Goal: Complete application form

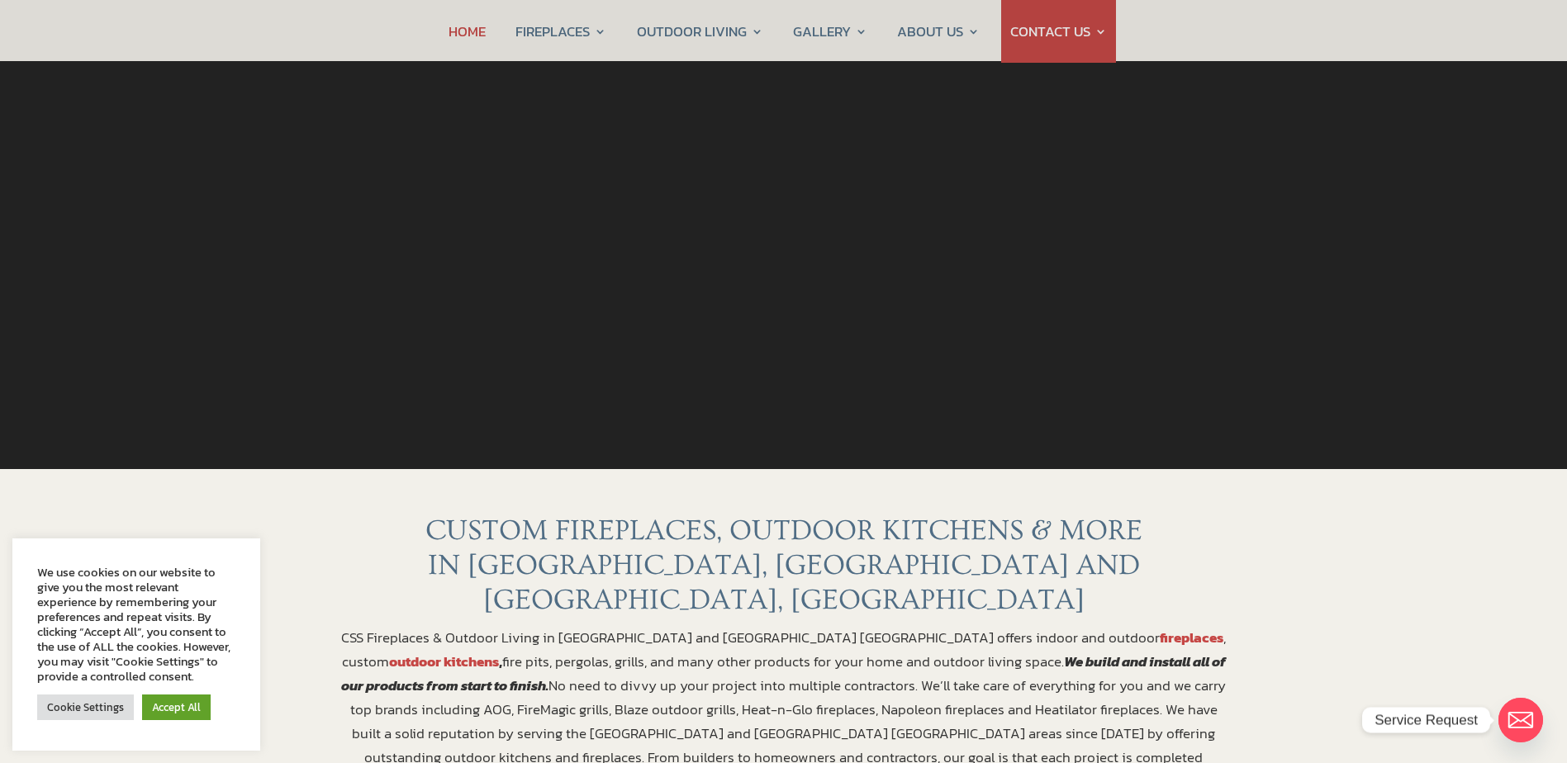
scroll to position [248, 0]
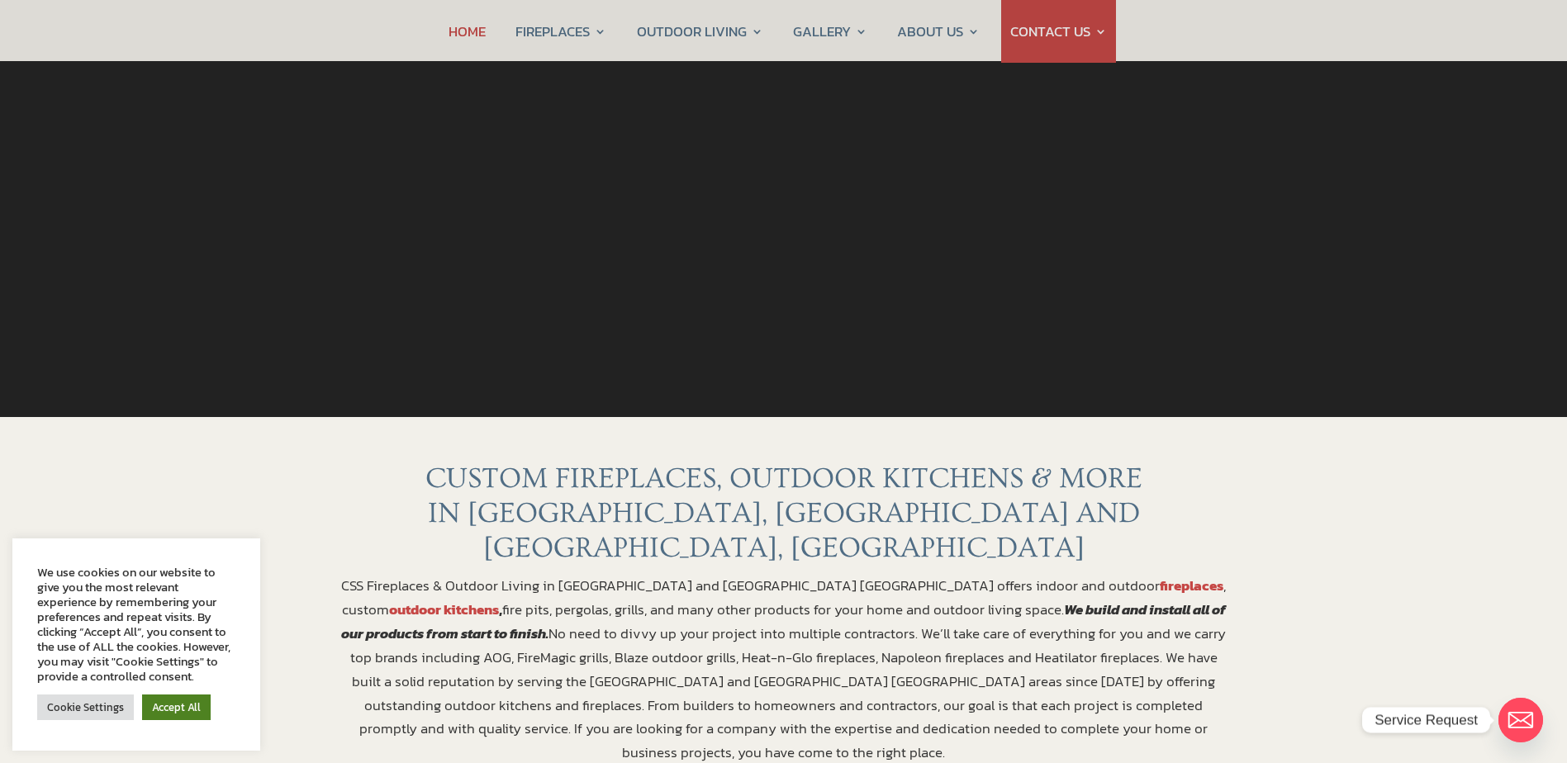
click at [167, 707] on link "Accept All" at bounding box center [176, 708] width 69 height 26
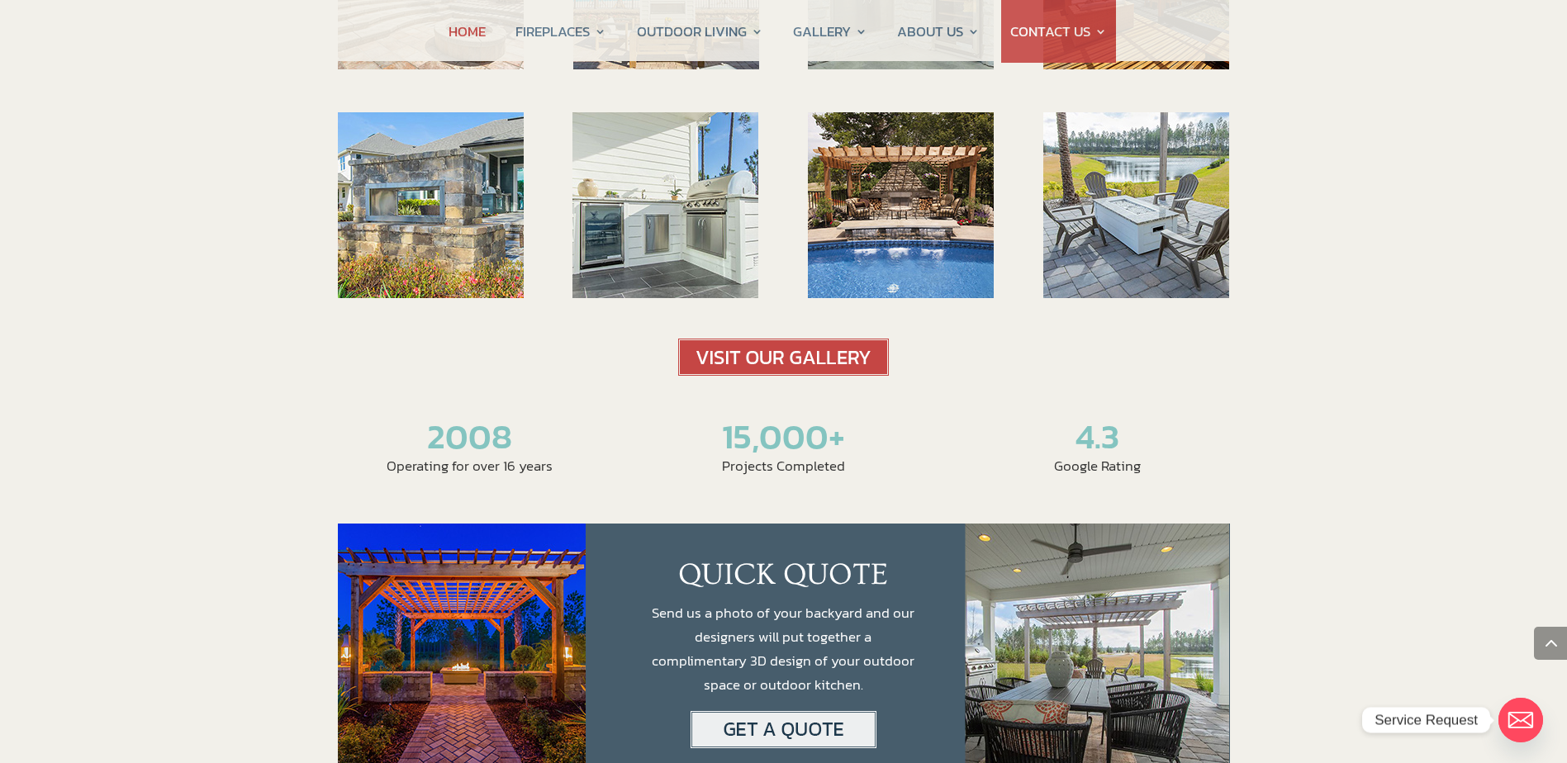
scroll to position [2727, 0]
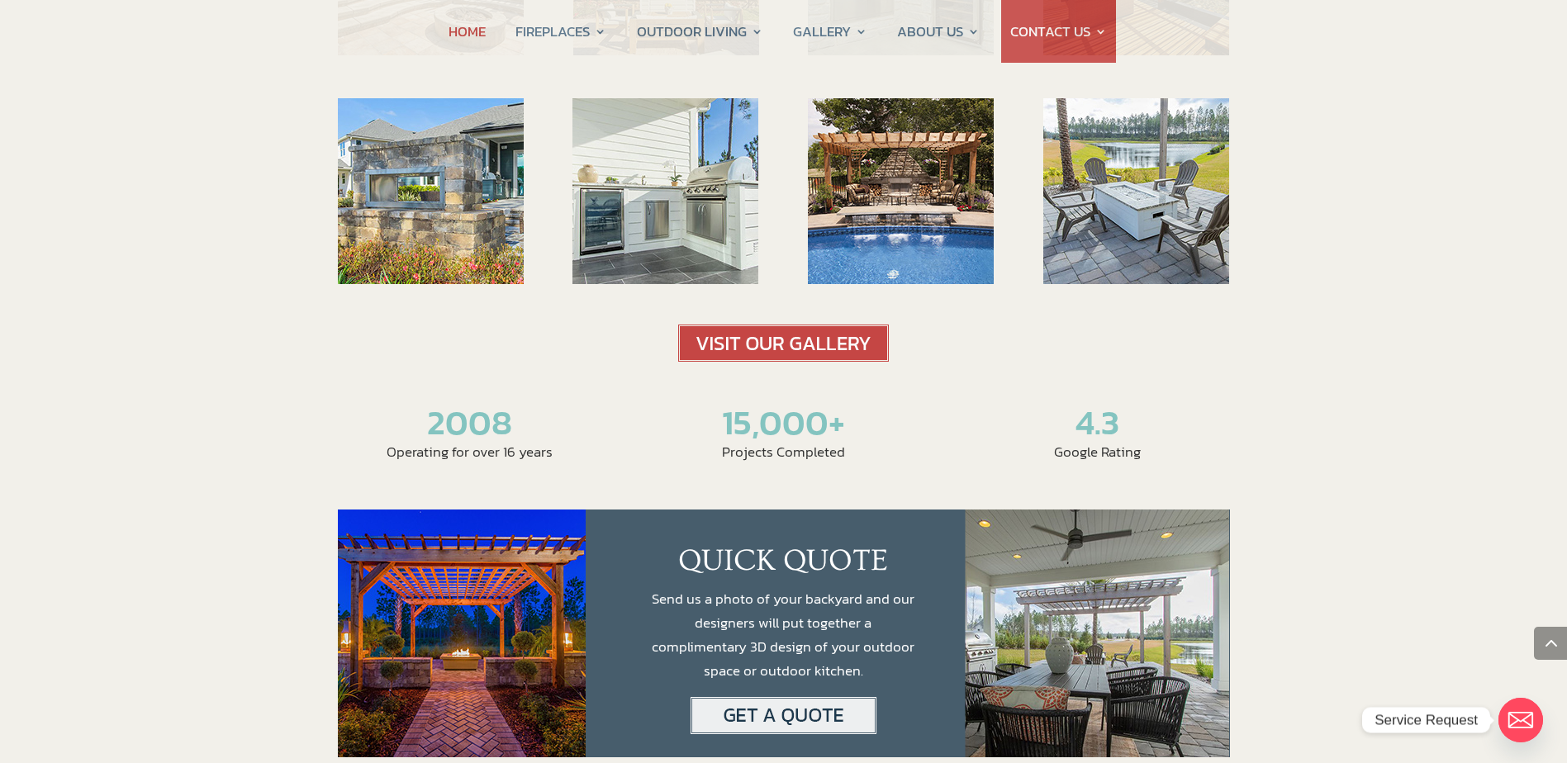
click at [773, 325] on img at bounding box center [783, 343] width 211 height 37
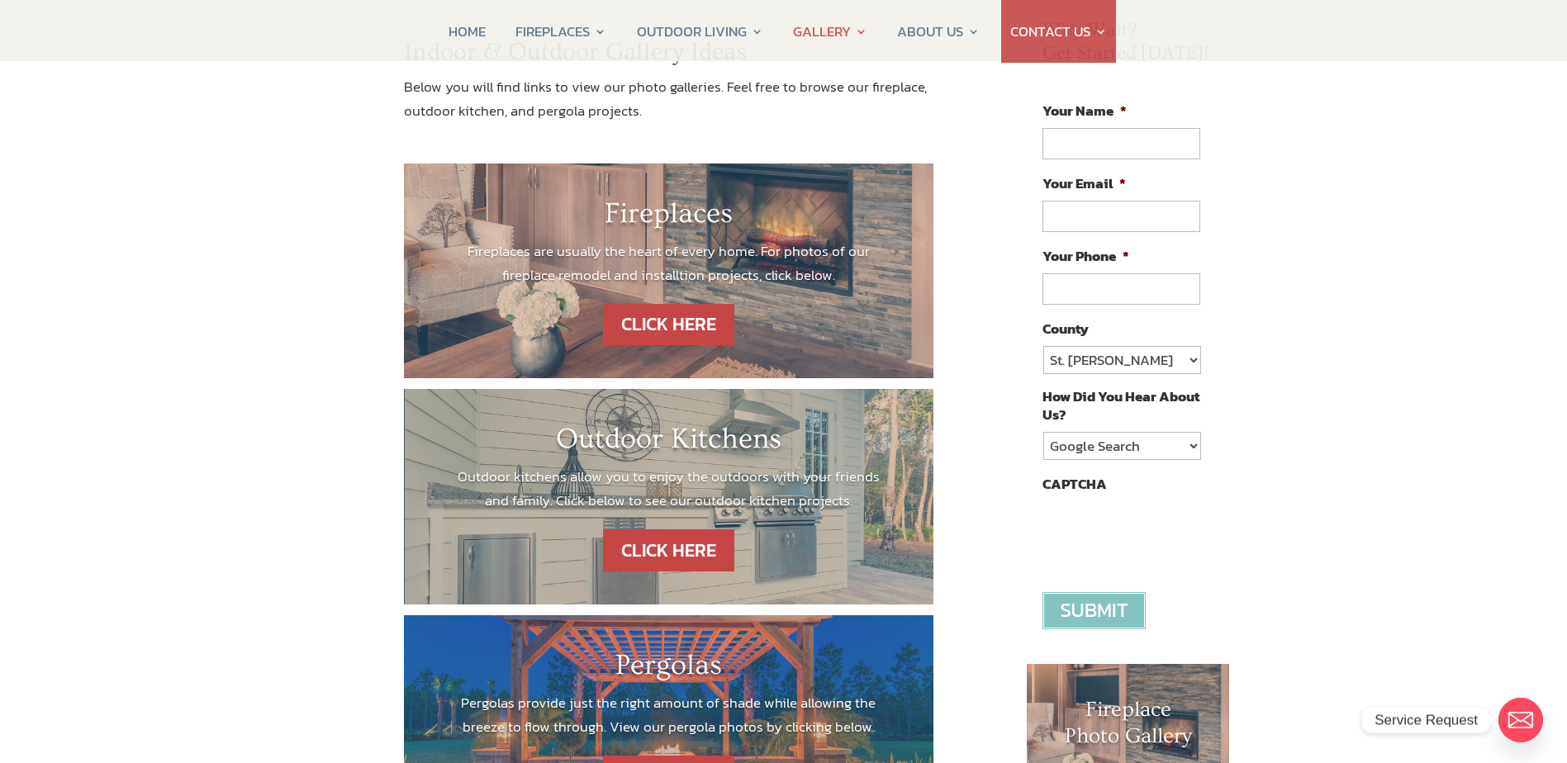
scroll to position [248, 0]
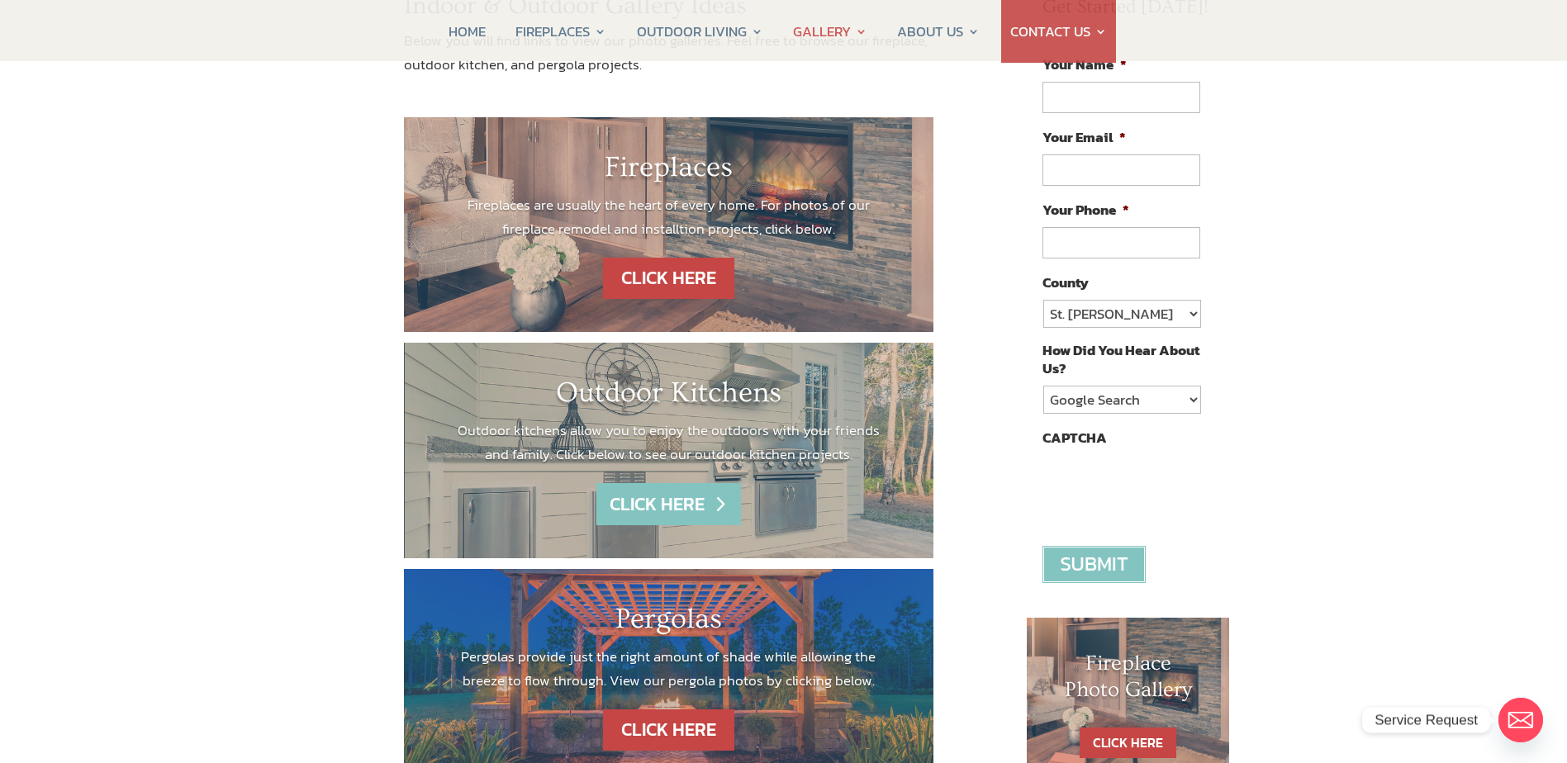
click at [682, 510] on link "CLICK HERE" at bounding box center [669, 504] width 144 height 42
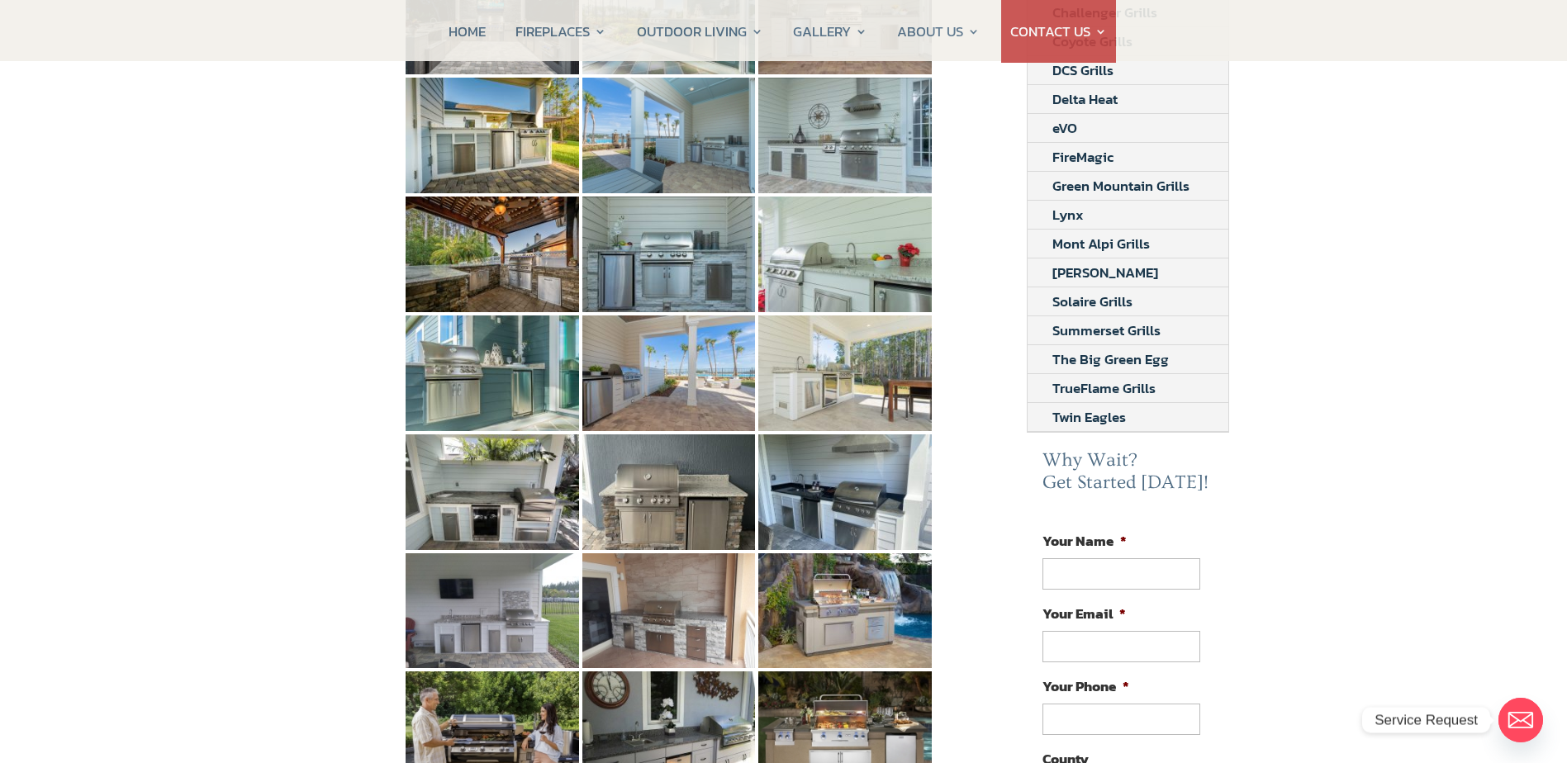
scroll to position [413, 0]
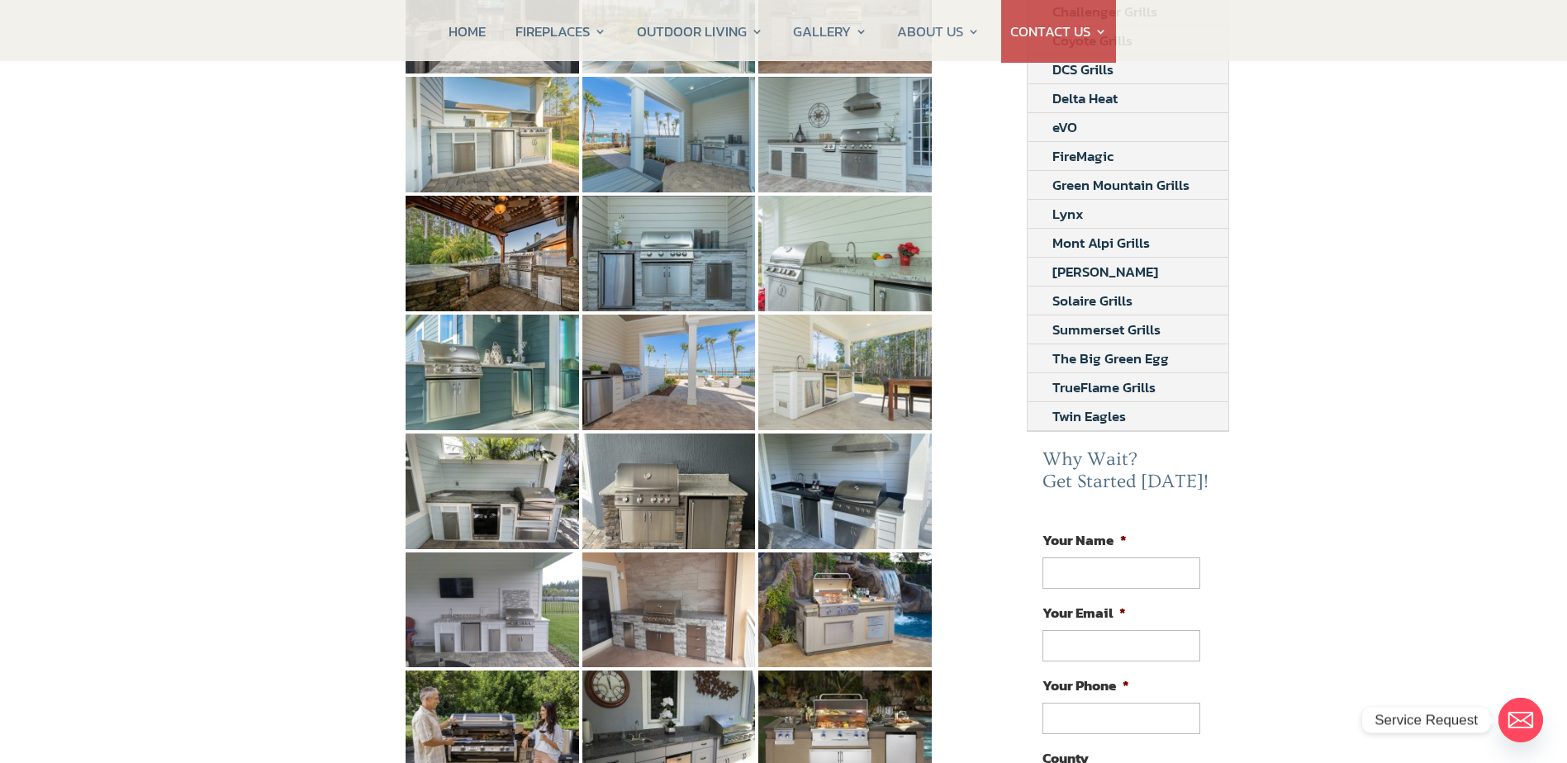
click at [504, 112] on img at bounding box center [493, 135] width 174 height 116
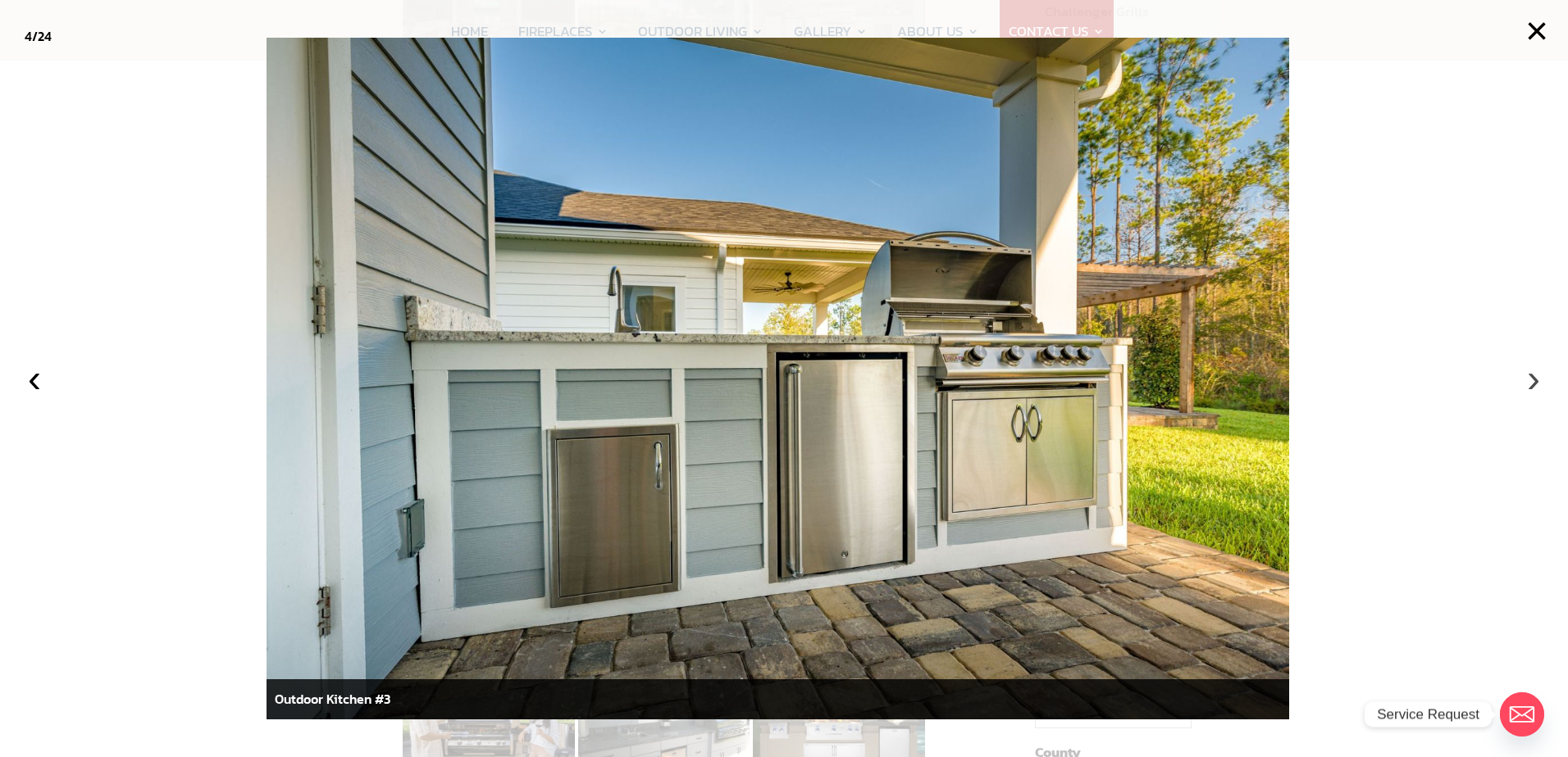
click at [1531, 385] on button "›" at bounding box center [1533, 379] width 36 height 36
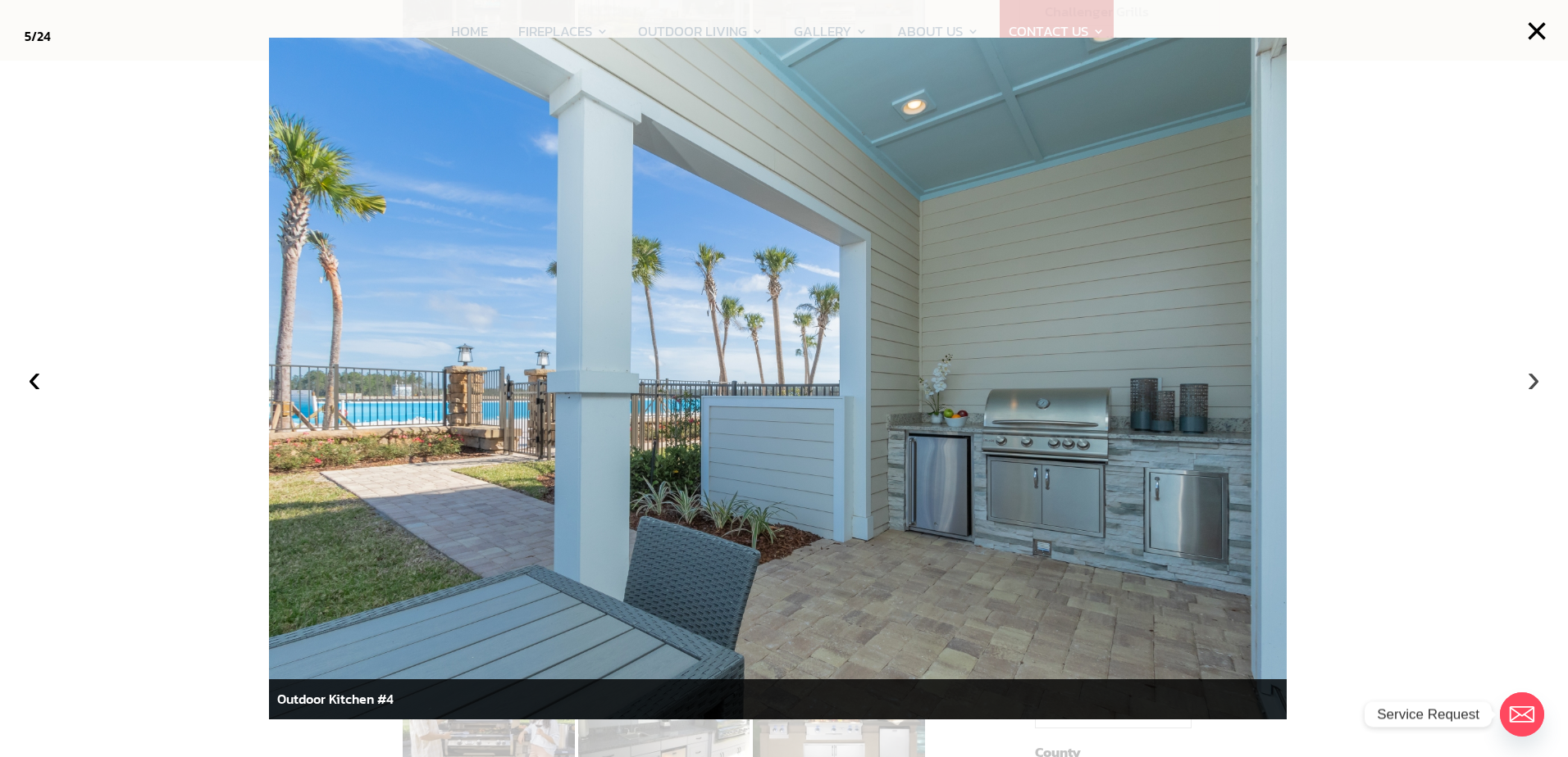
click at [1532, 380] on button "›" at bounding box center [1533, 379] width 36 height 36
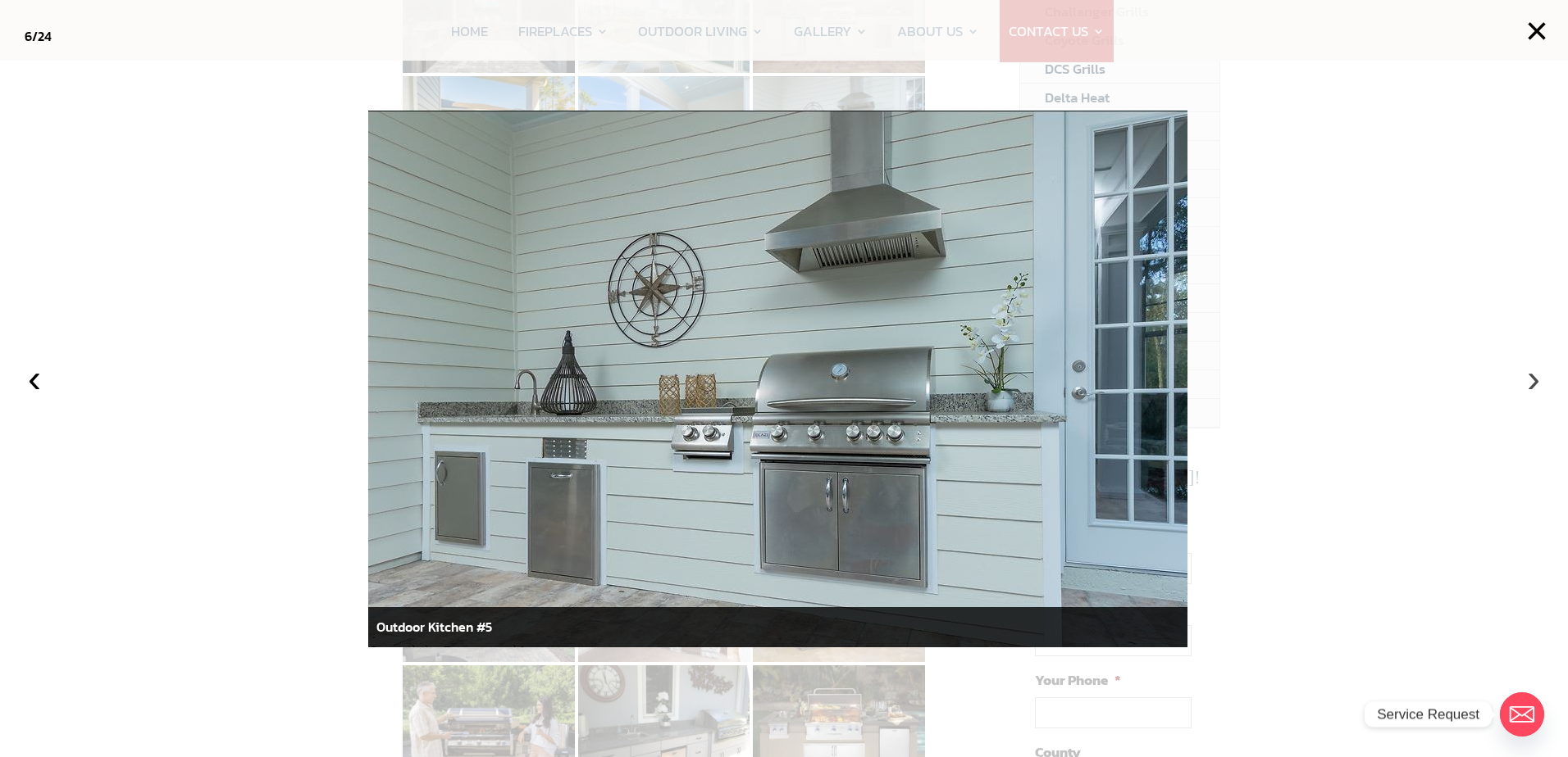
click at [1532, 380] on button "›" at bounding box center [1533, 379] width 36 height 36
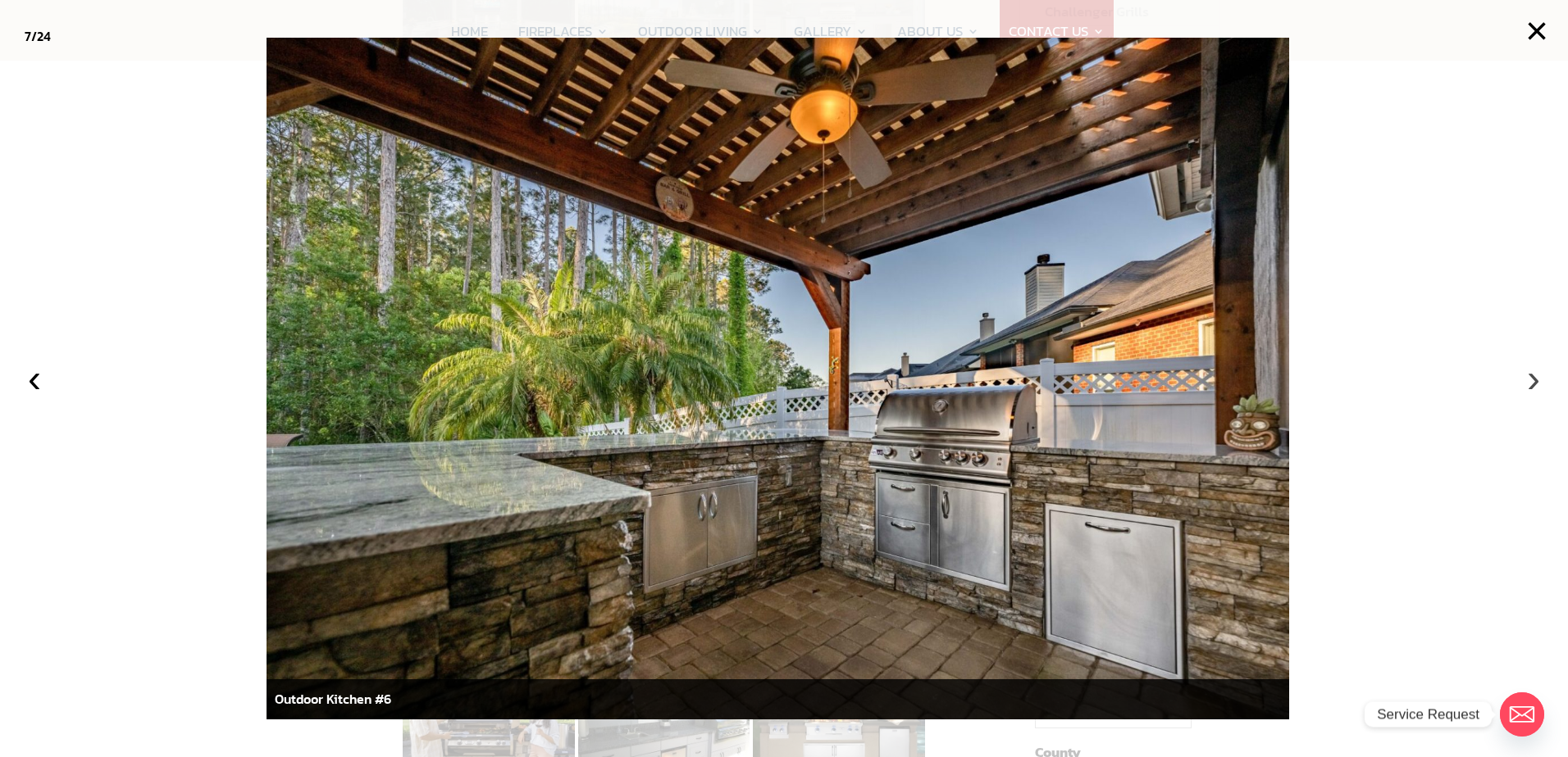
click at [1532, 380] on button "›" at bounding box center [1533, 379] width 36 height 36
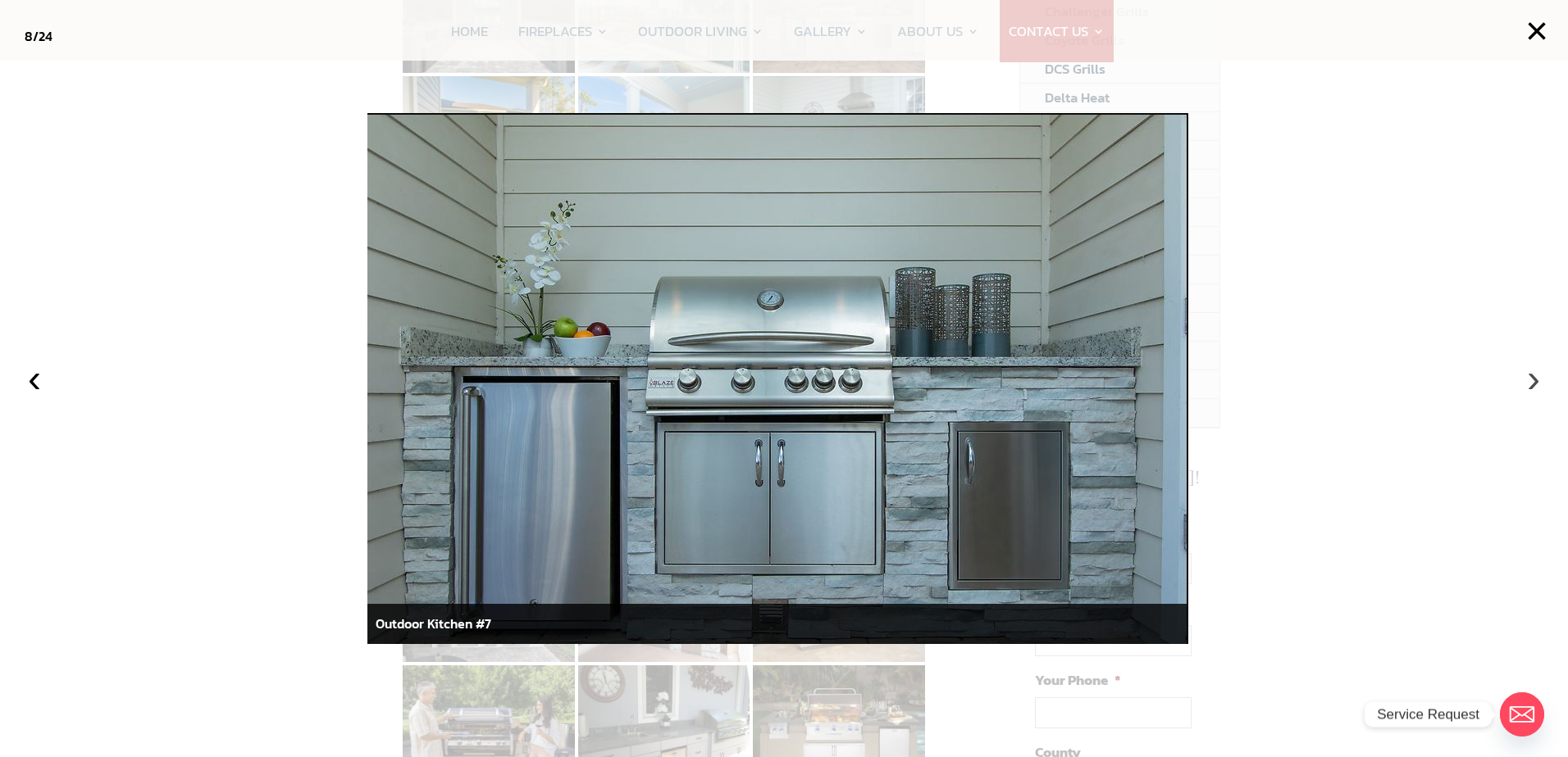
click at [1535, 380] on button "›" at bounding box center [1533, 379] width 36 height 36
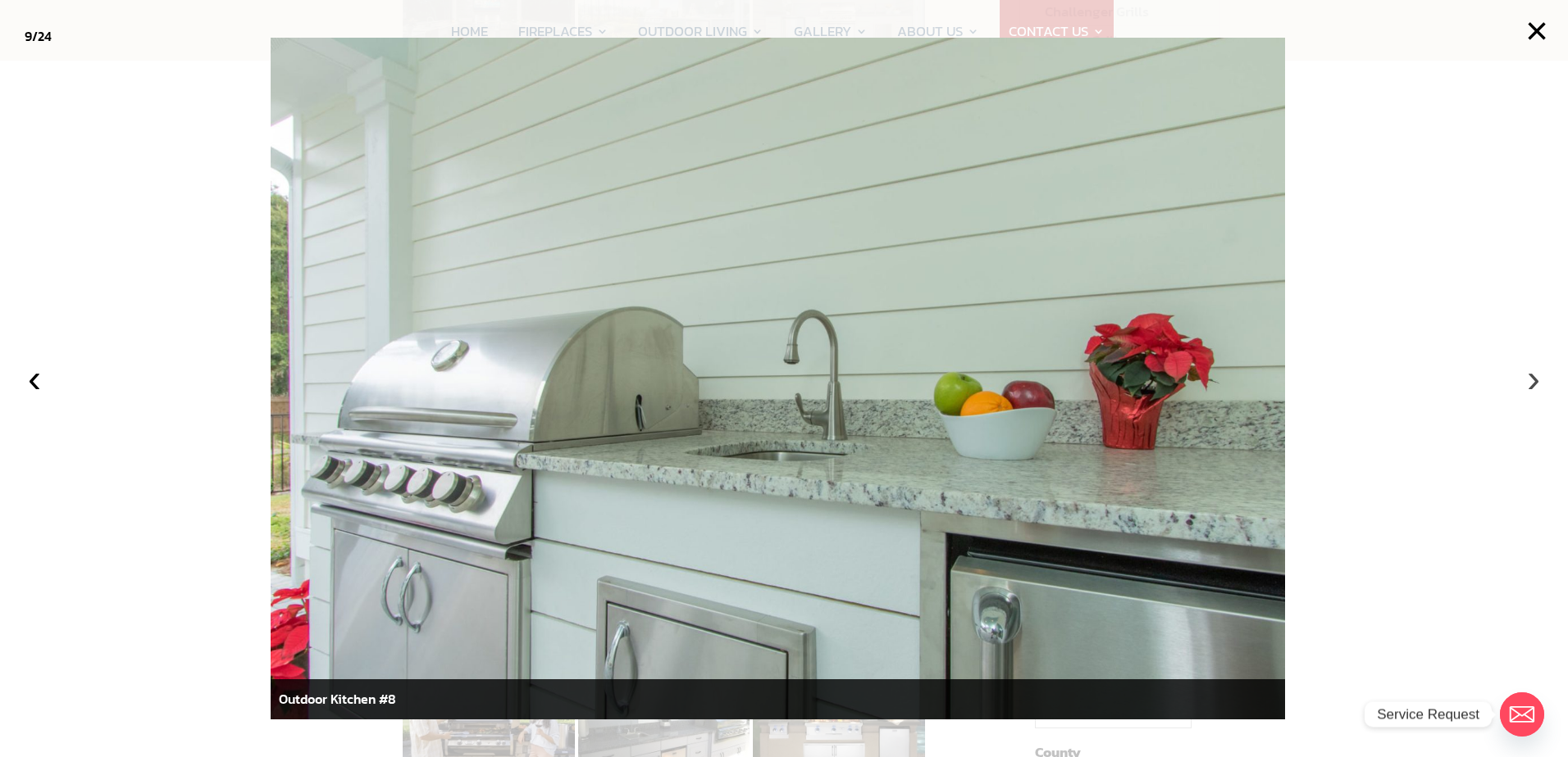
click at [1535, 380] on button "›" at bounding box center [1533, 379] width 36 height 36
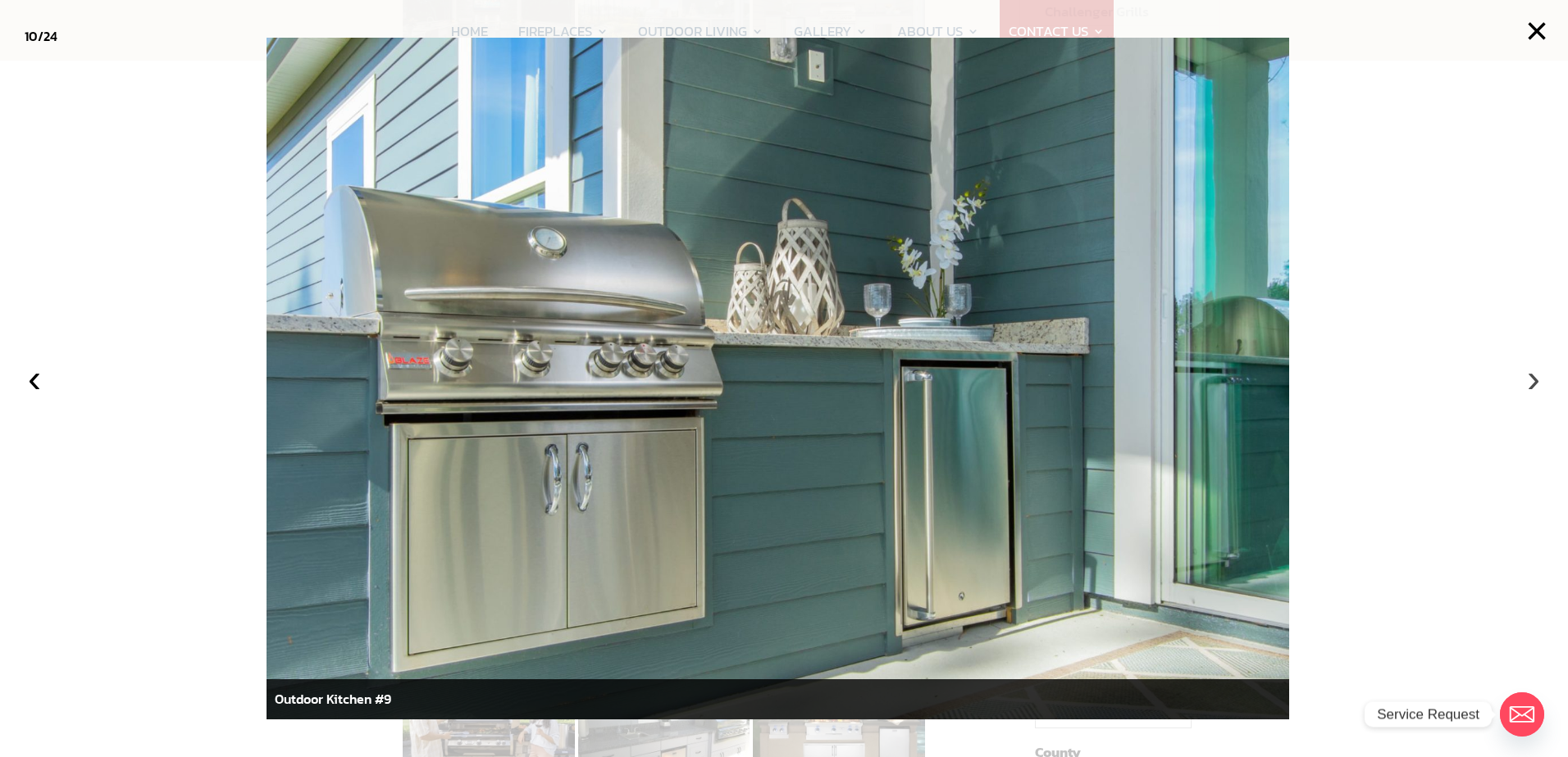
click at [1535, 380] on button "›" at bounding box center [1533, 379] width 36 height 36
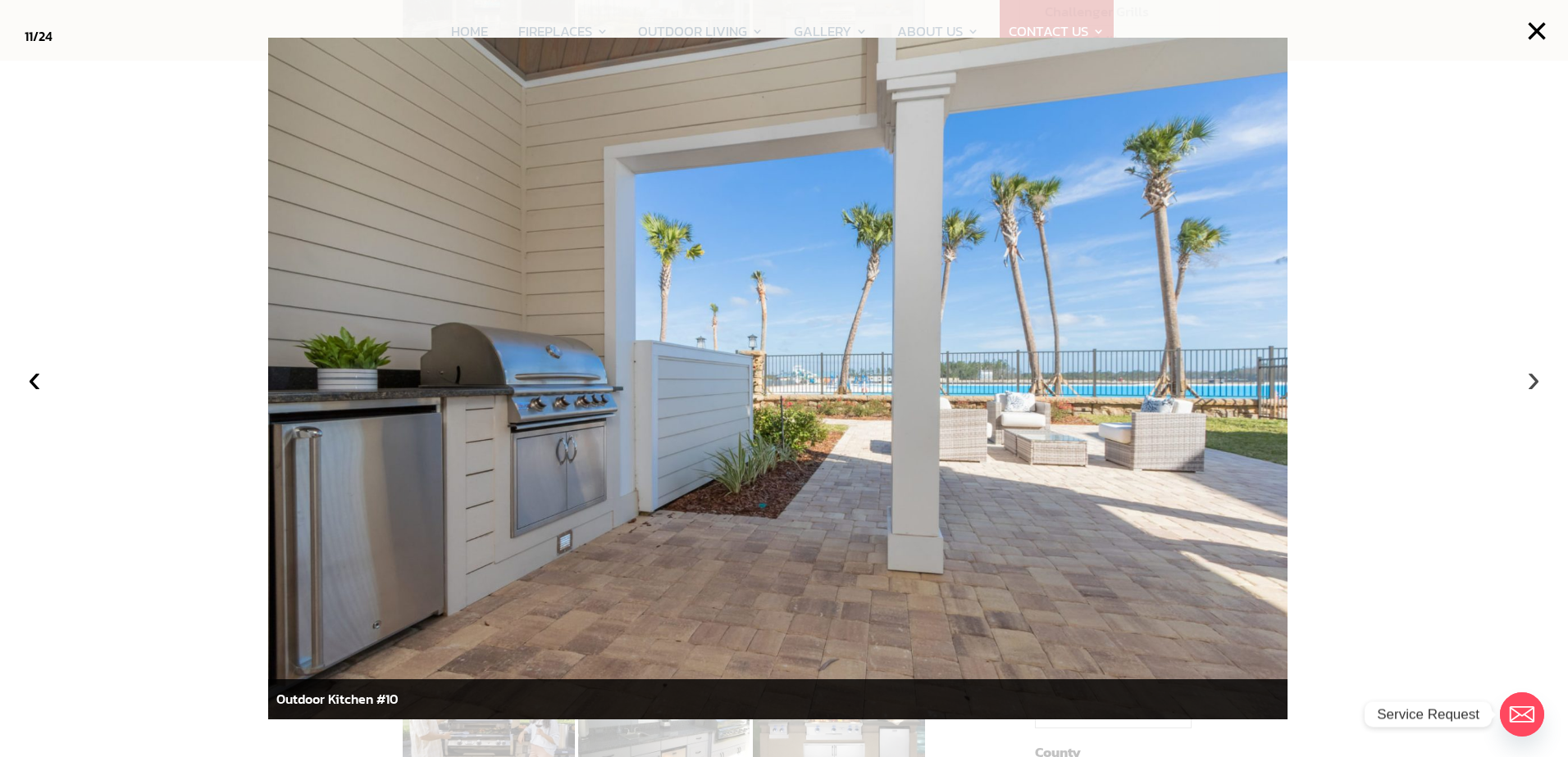
click at [1535, 380] on button "›" at bounding box center [1533, 379] width 36 height 36
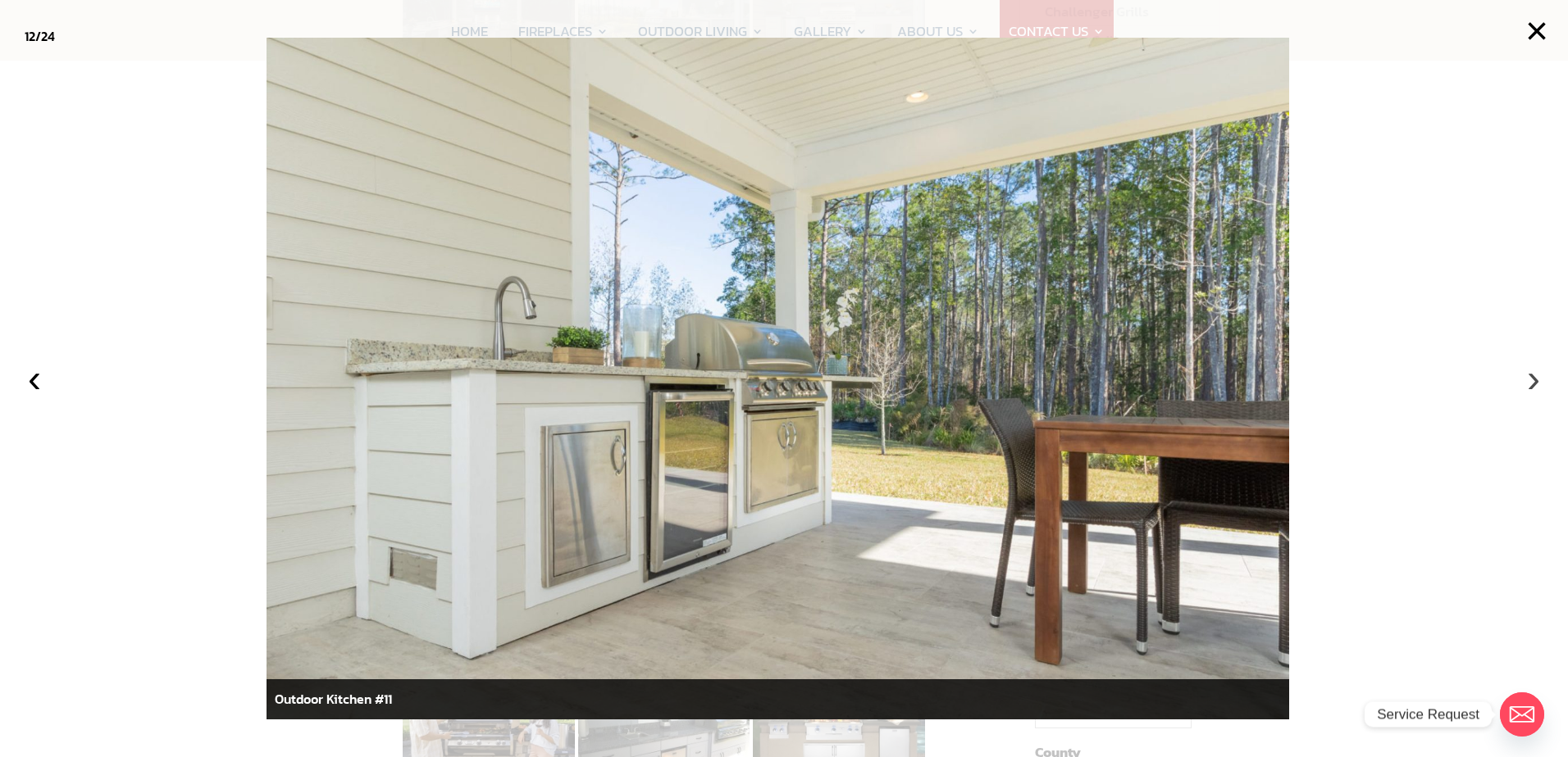
click at [1535, 380] on button "›" at bounding box center [1533, 379] width 36 height 36
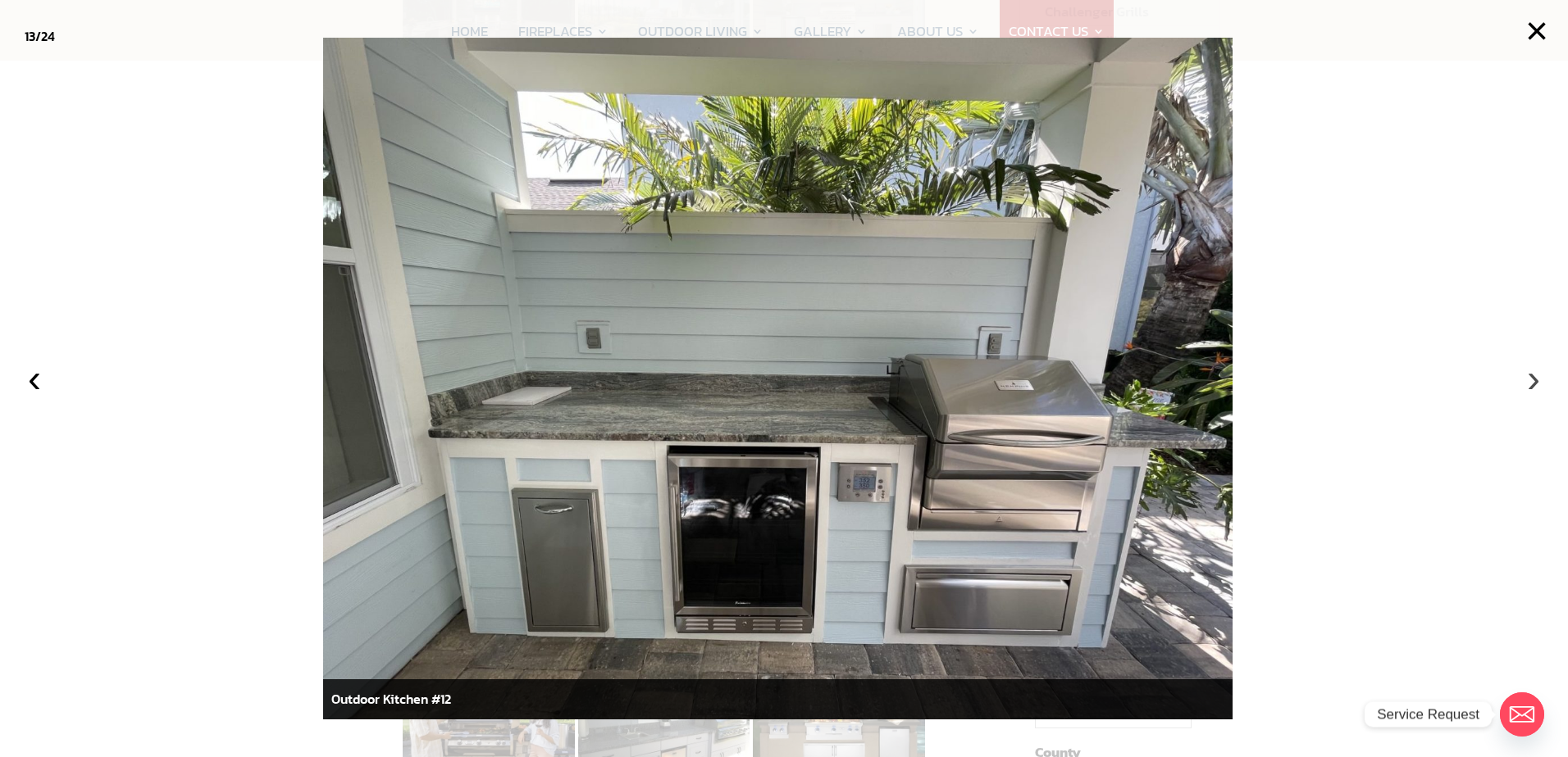
click at [1535, 380] on button "›" at bounding box center [1533, 379] width 36 height 36
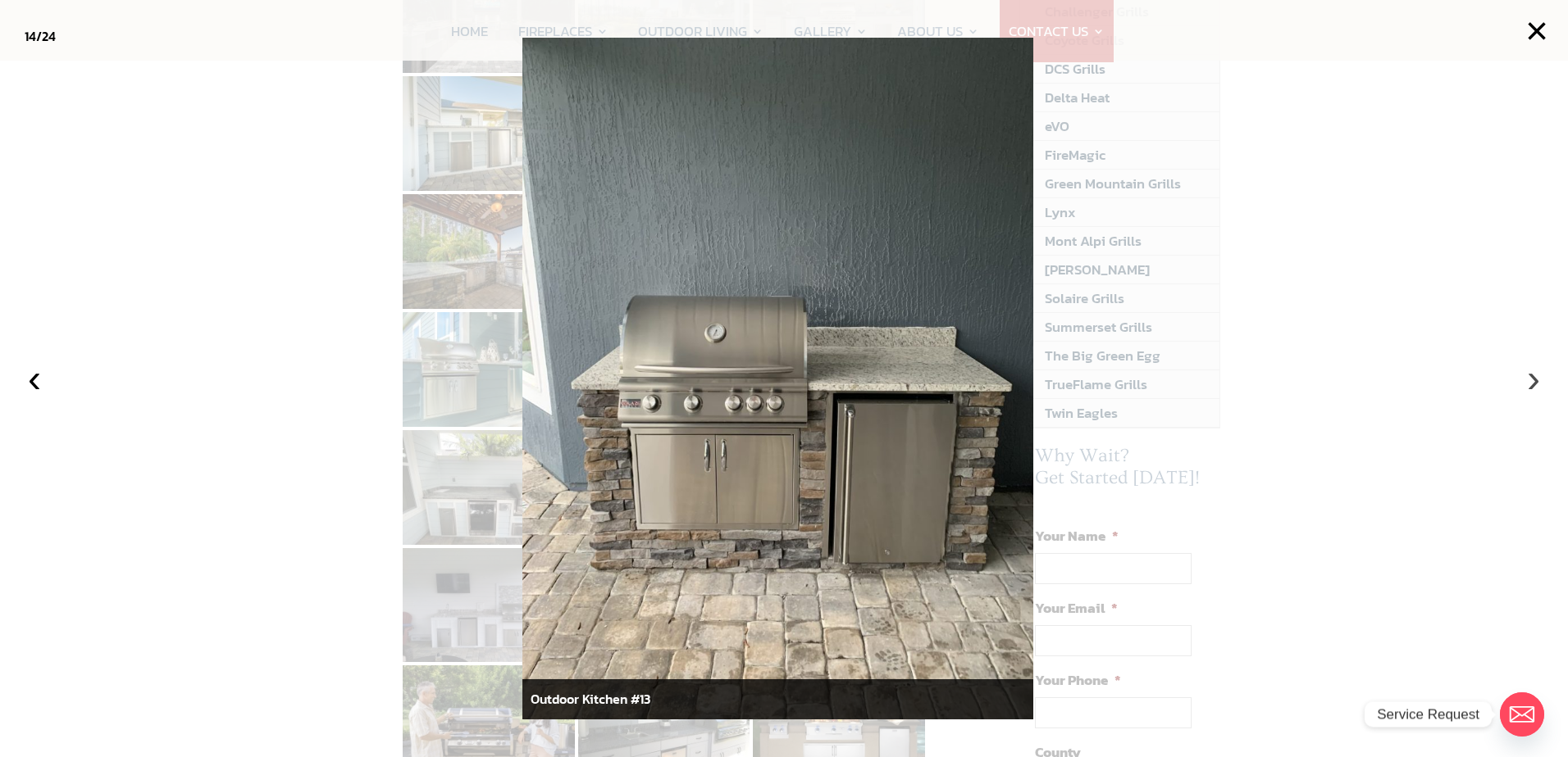
click at [1527, 383] on button "›" at bounding box center [1533, 379] width 36 height 36
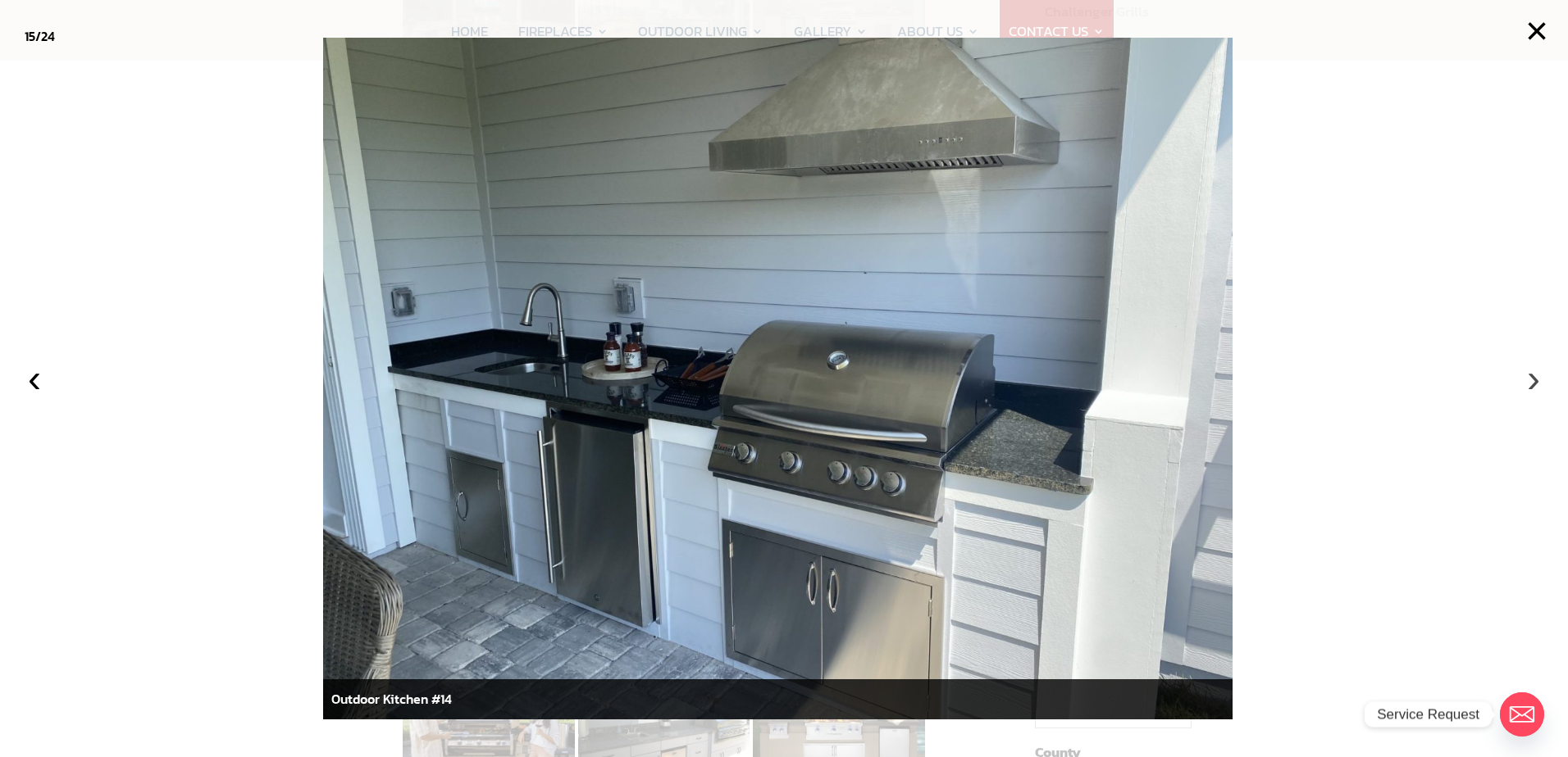
click at [1527, 383] on button "›" at bounding box center [1533, 379] width 36 height 36
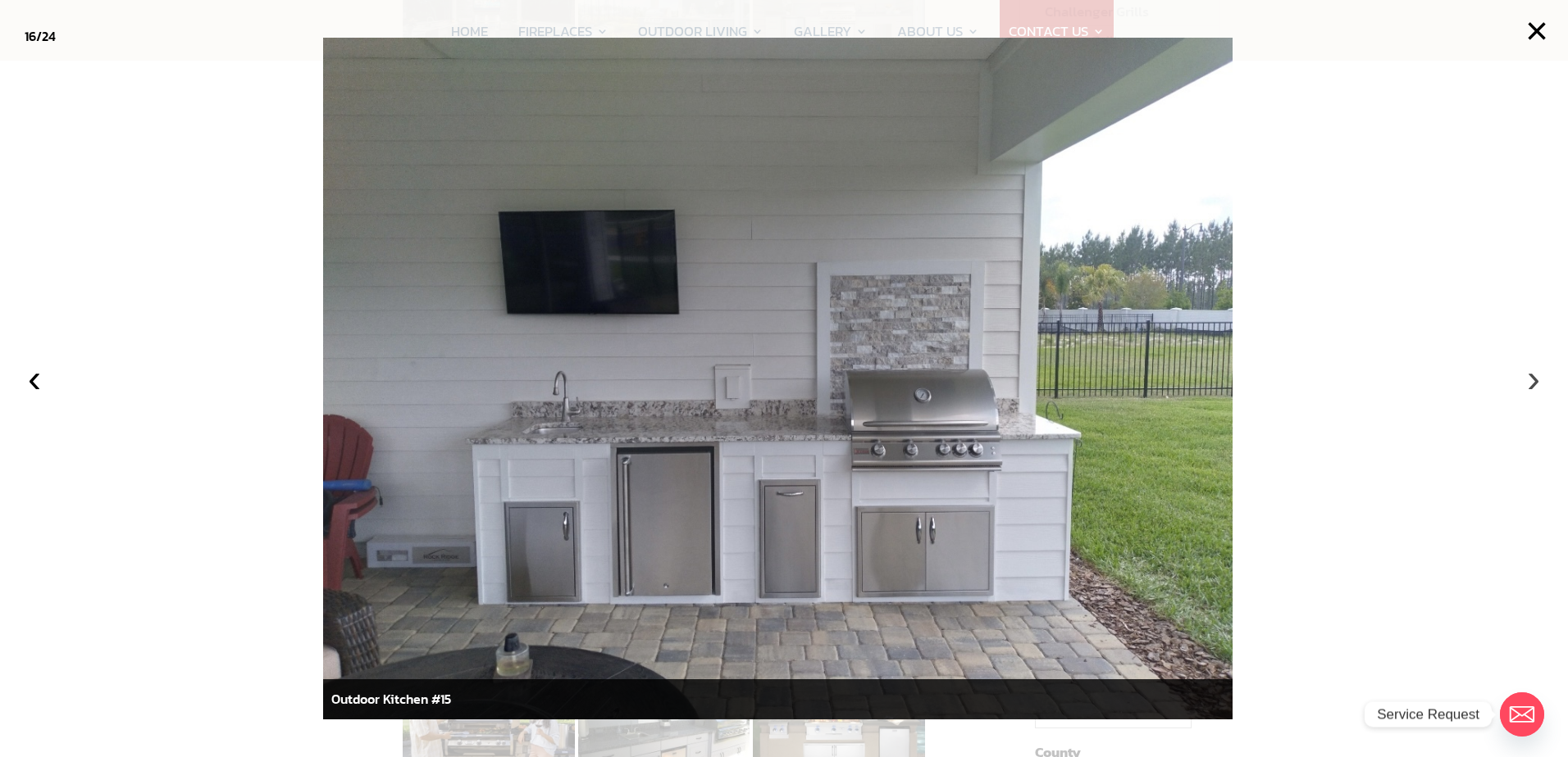
click at [1527, 383] on button "›" at bounding box center [1533, 379] width 36 height 36
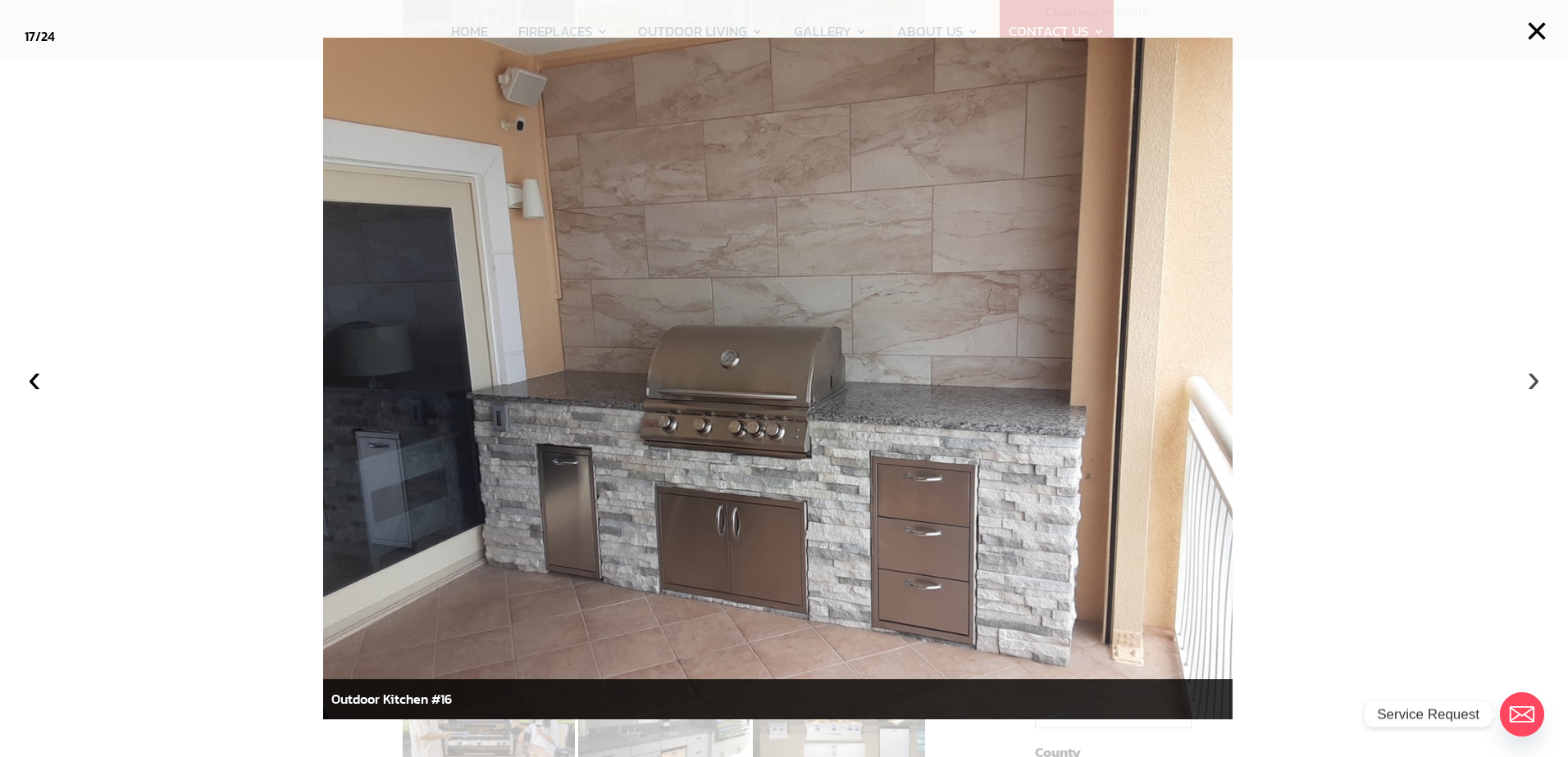
click at [1527, 383] on button "›" at bounding box center [1533, 379] width 36 height 36
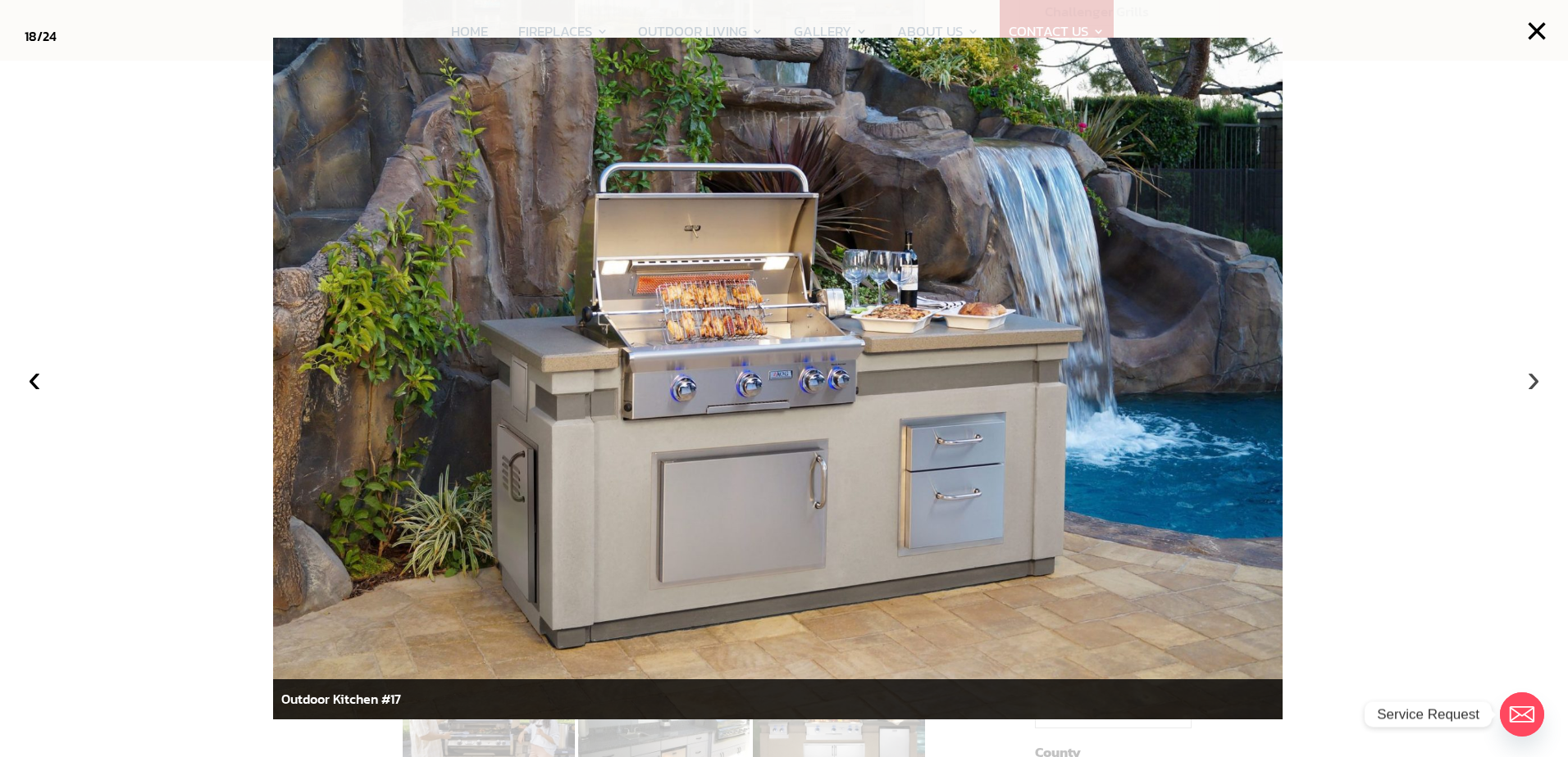
click at [1534, 379] on button "›" at bounding box center [1533, 379] width 36 height 36
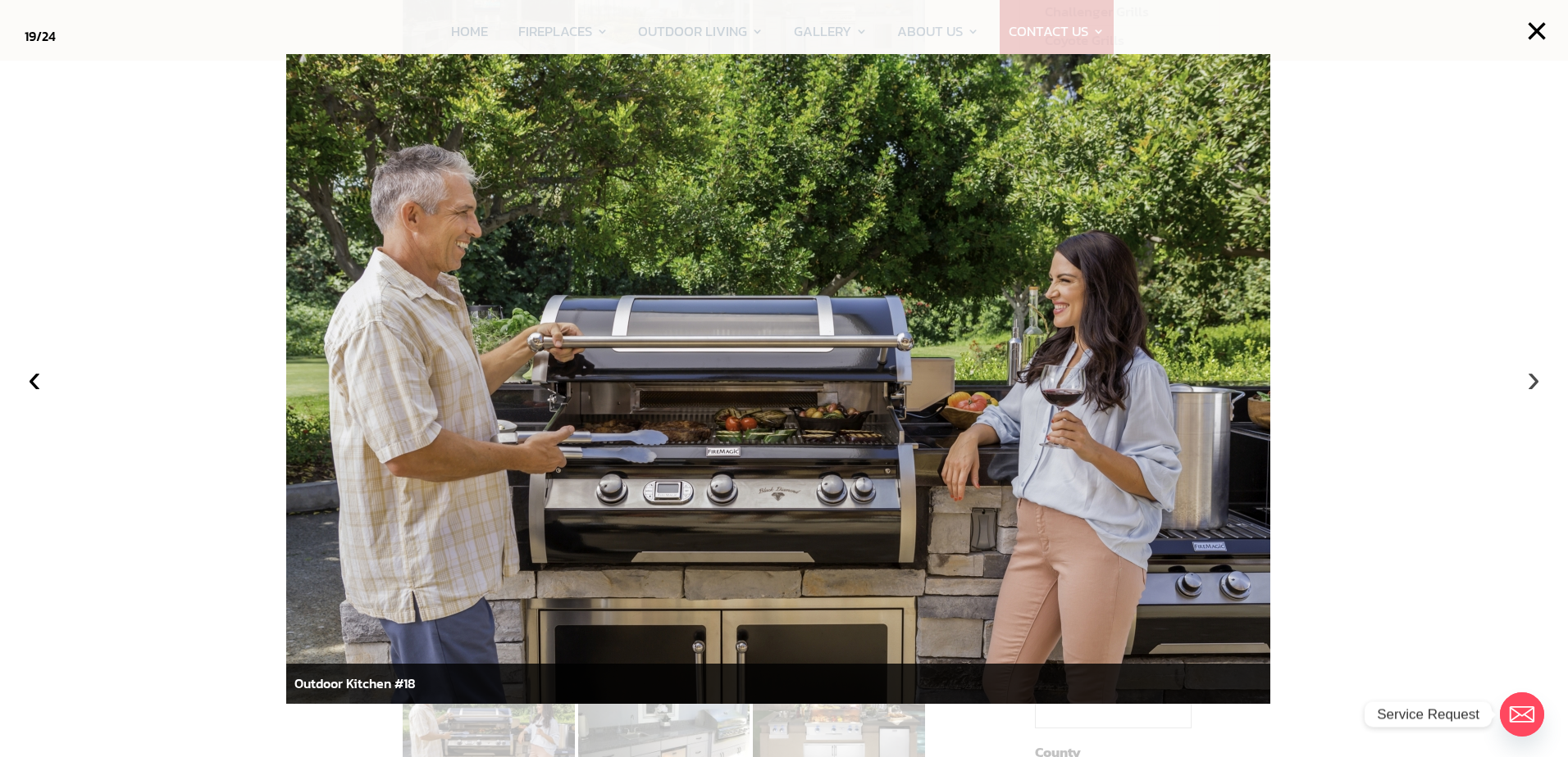
click at [1535, 378] on button "›" at bounding box center [1533, 379] width 36 height 36
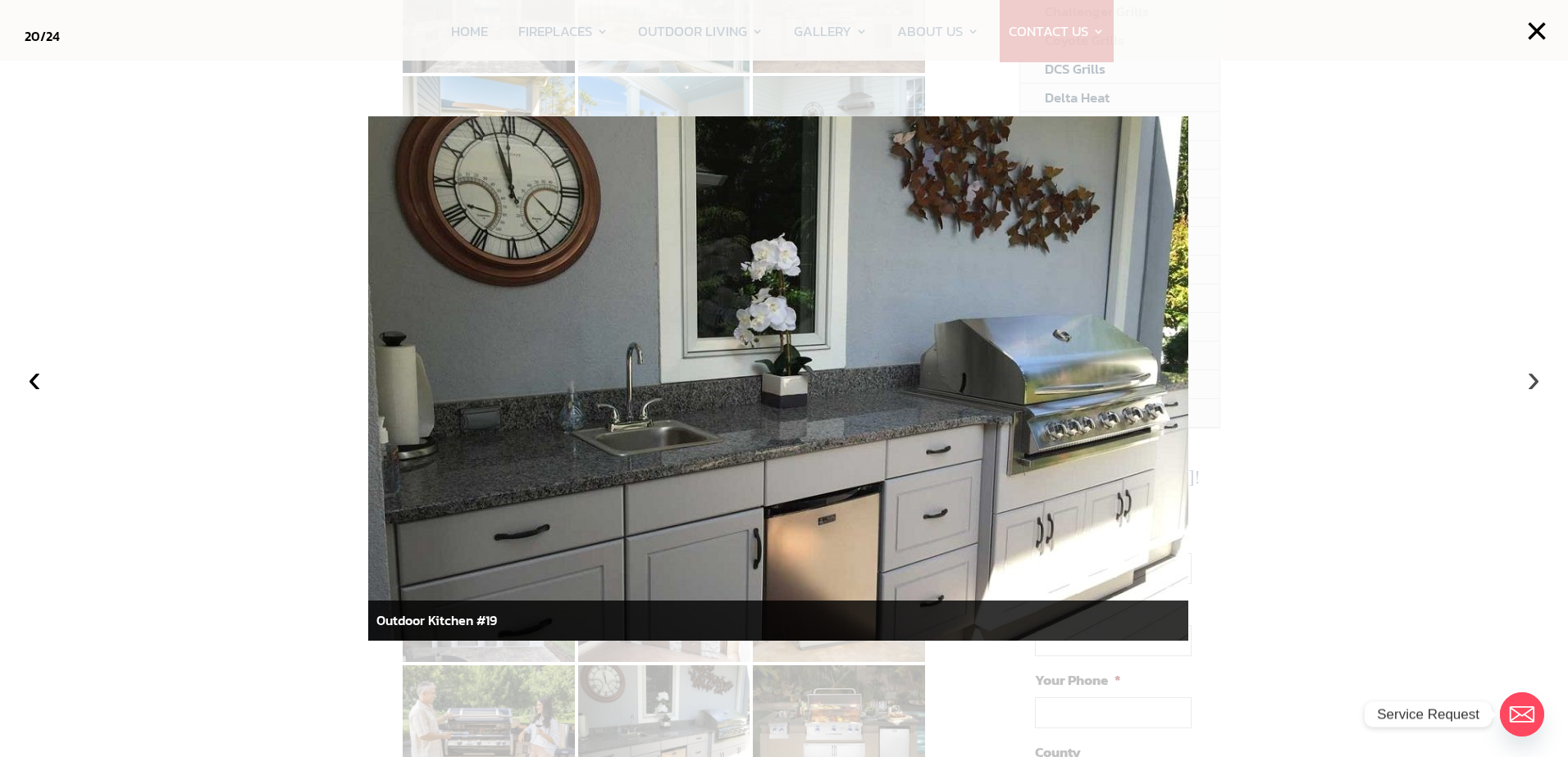
click at [1535, 378] on button "›" at bounding box center [1533, 379] width 36 height 36
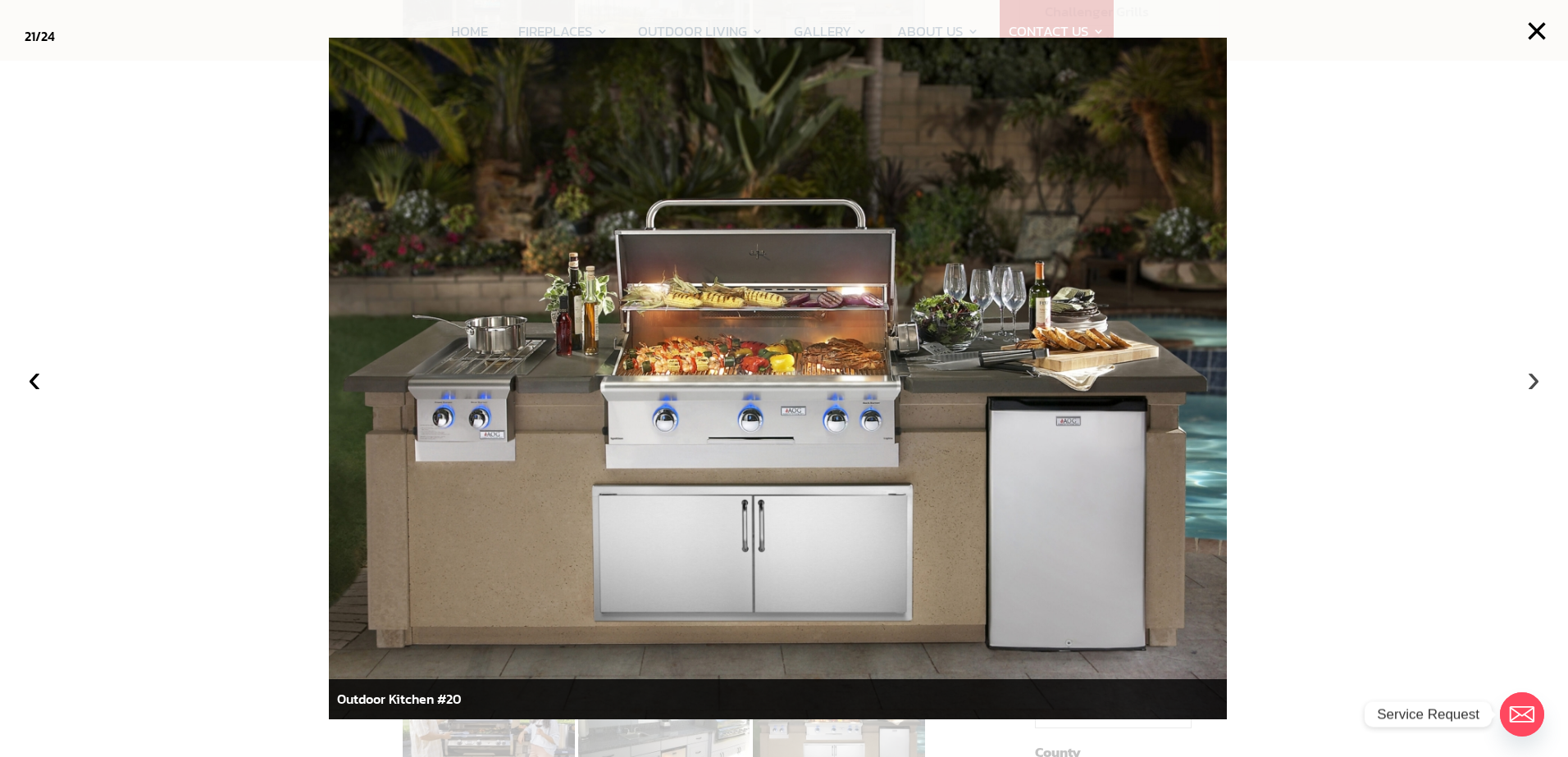
click at [1536, 380] on button "›" at bounding box center [1533, 379] width 36 height 36
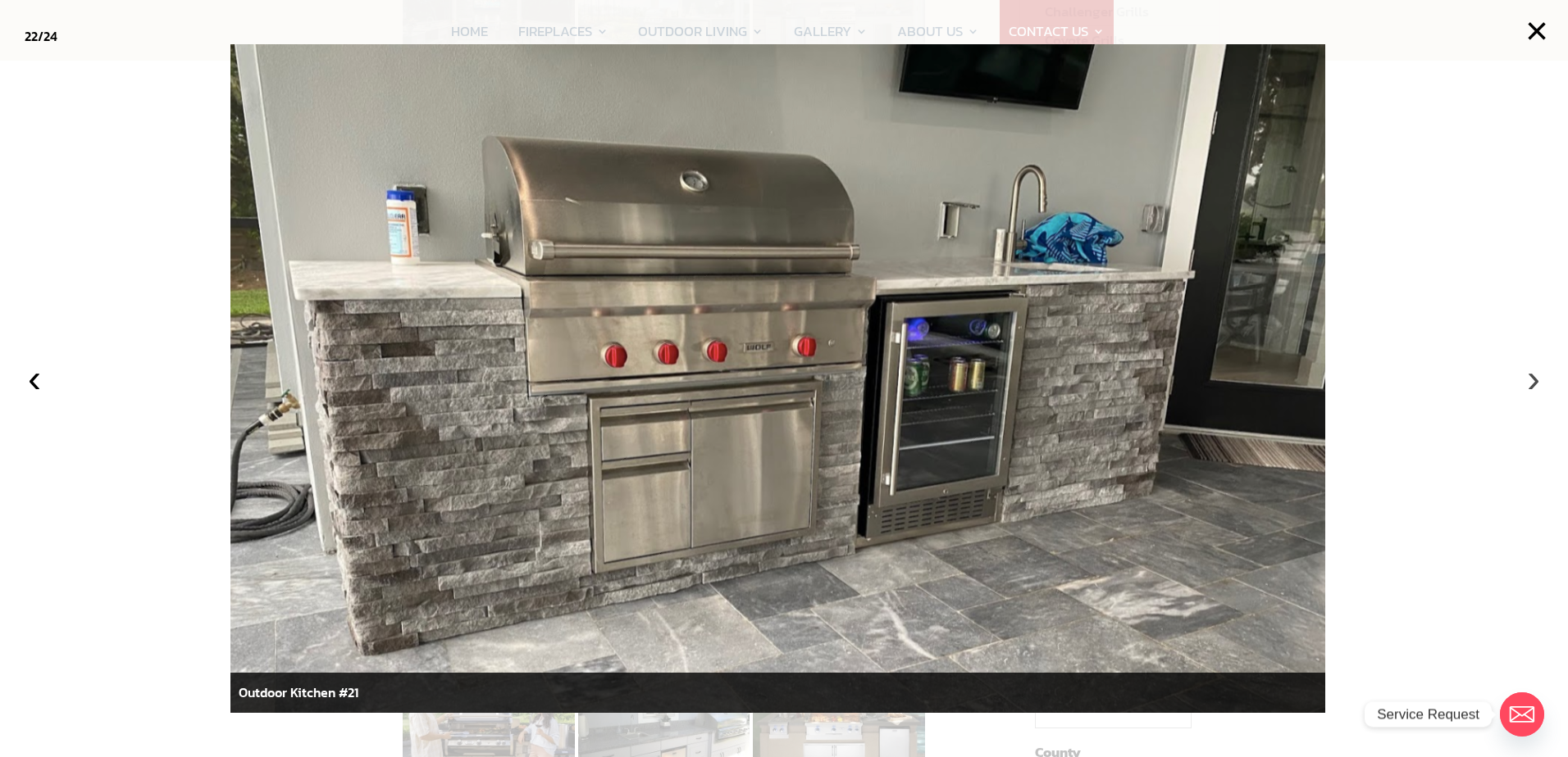
click at [1536, 380] on button "›" at bounding box center [1533, 379] width 36 height 36
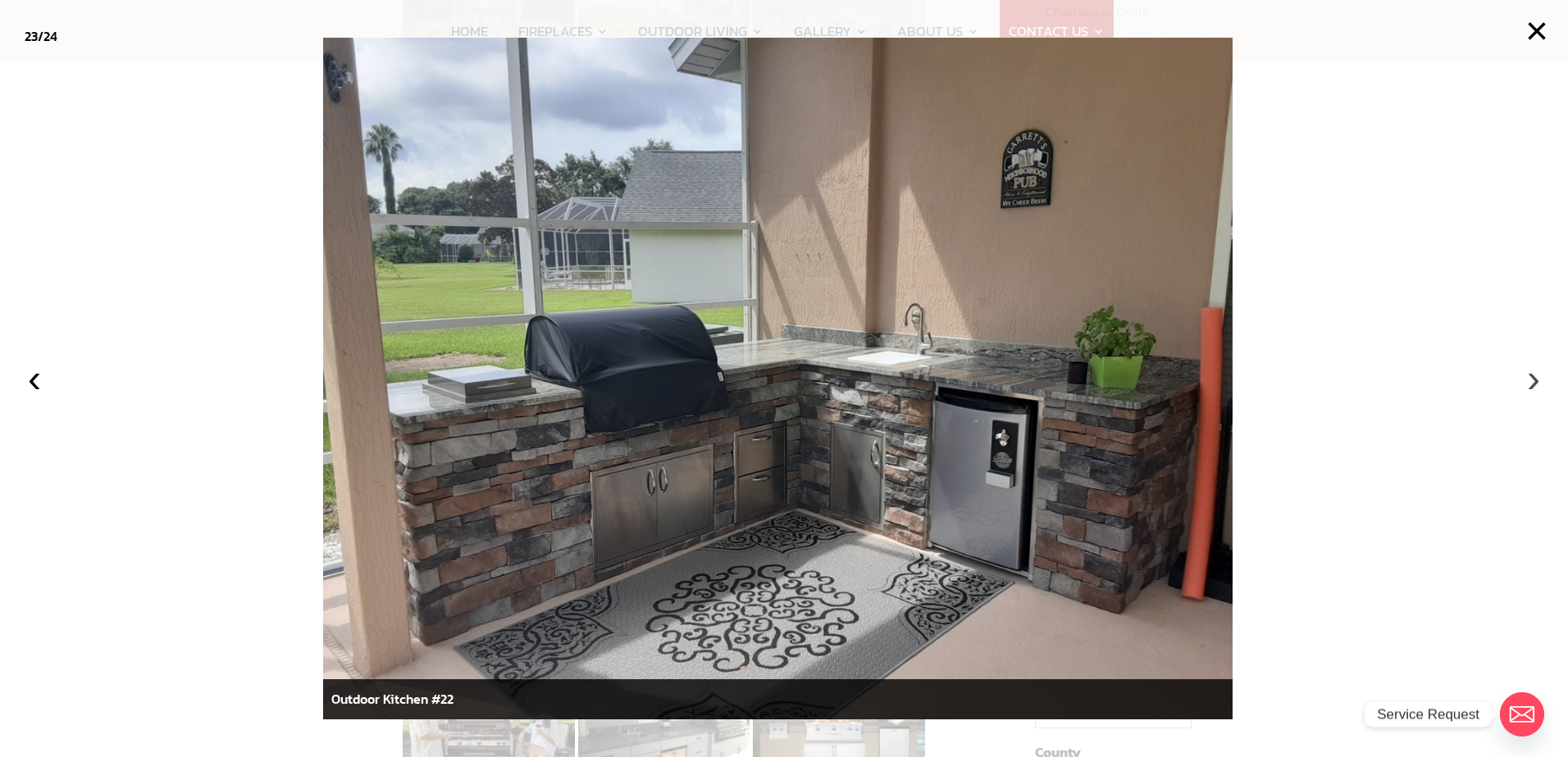
click at [1535, 380] on button "›" at bounding box center [1533, 379] width 36 height 36
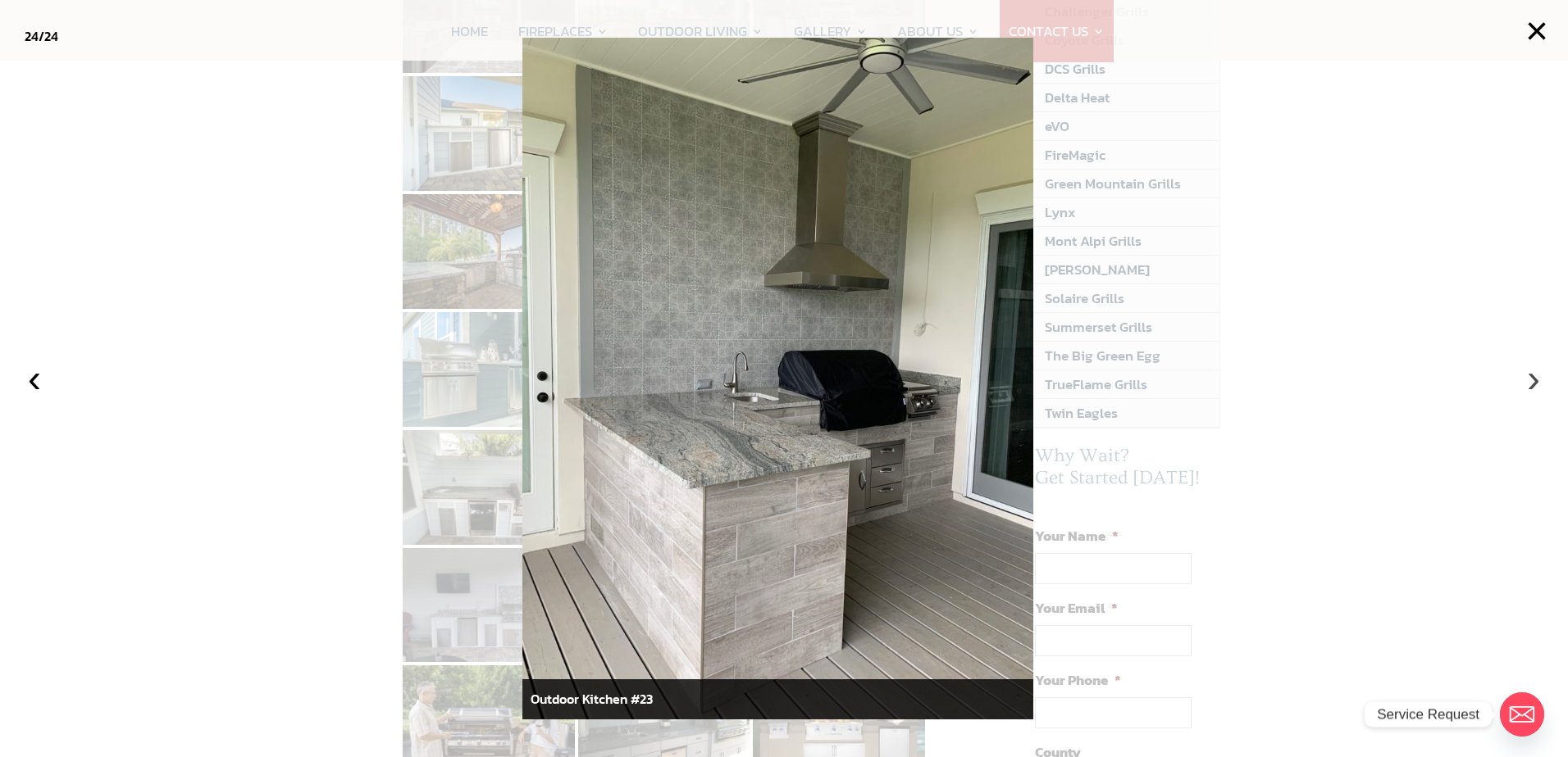
click at [1535, 380] on button "›" at bounding box center [1533, 379] width 36 height 36
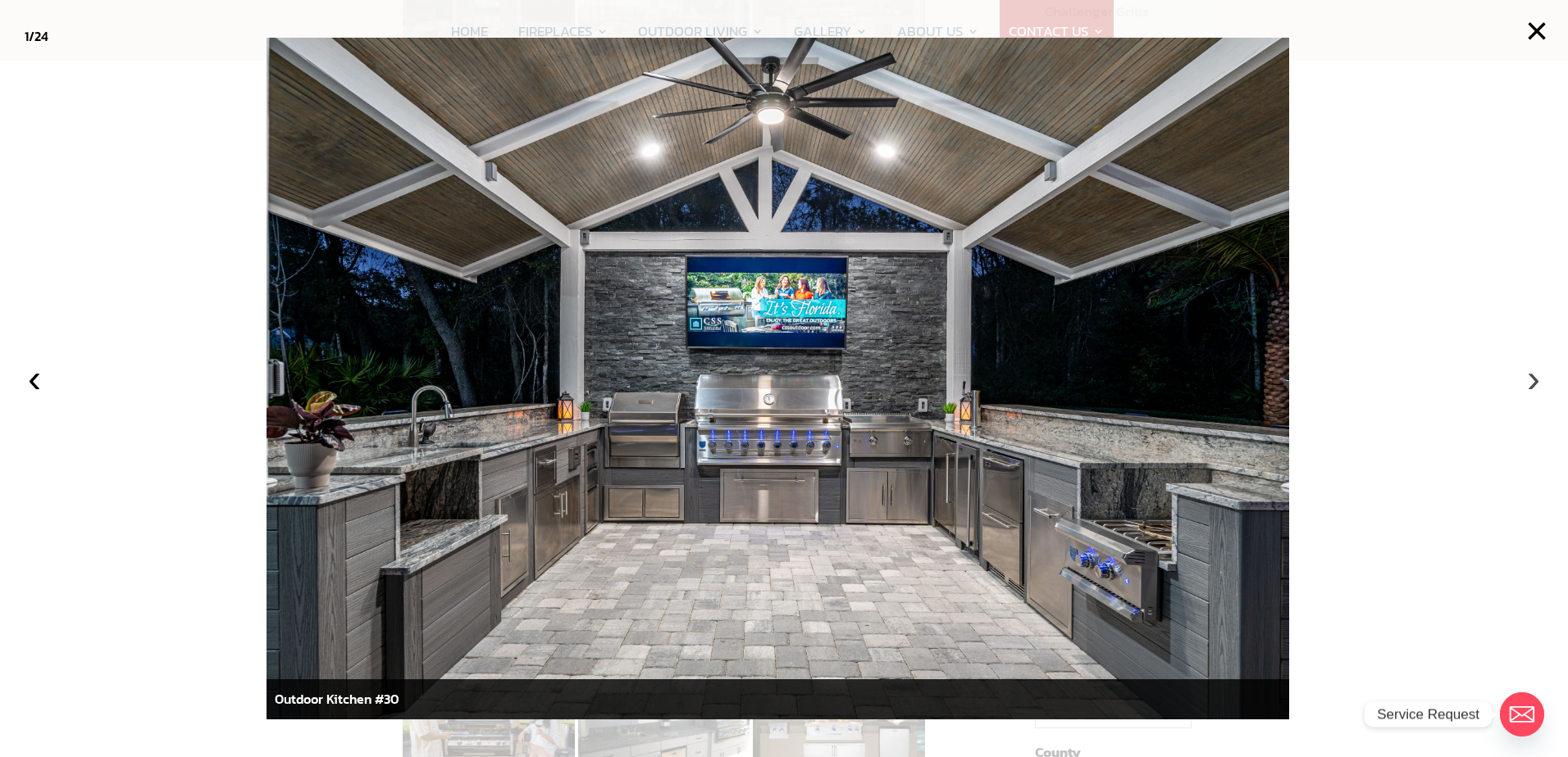
click at [1535, 380] on button "›" at bounding box center [1533, 379] width 36 height 36
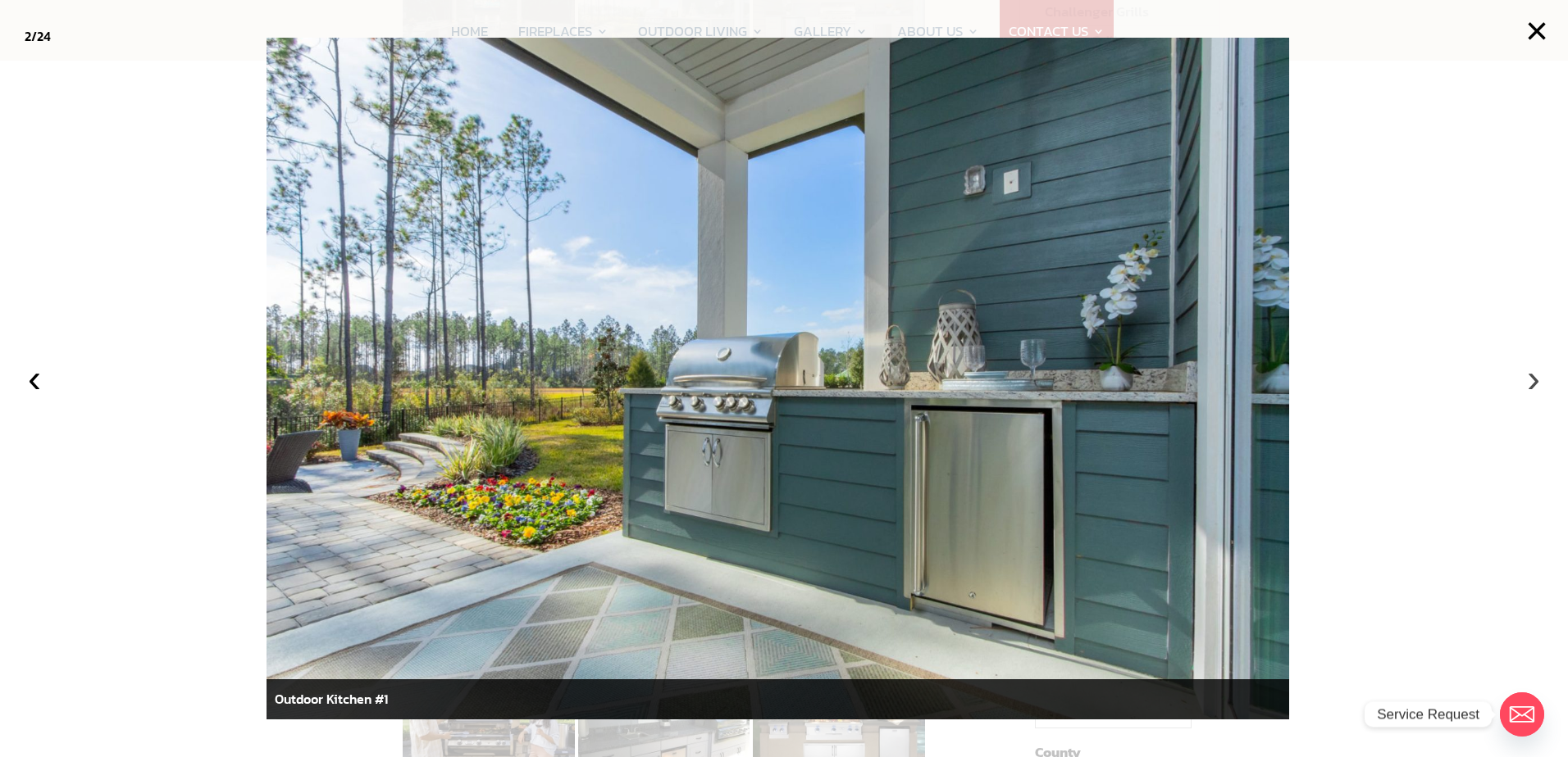
click at [1535, 380] on button "›" at bounding box center [1533, 379] width 36 height 36
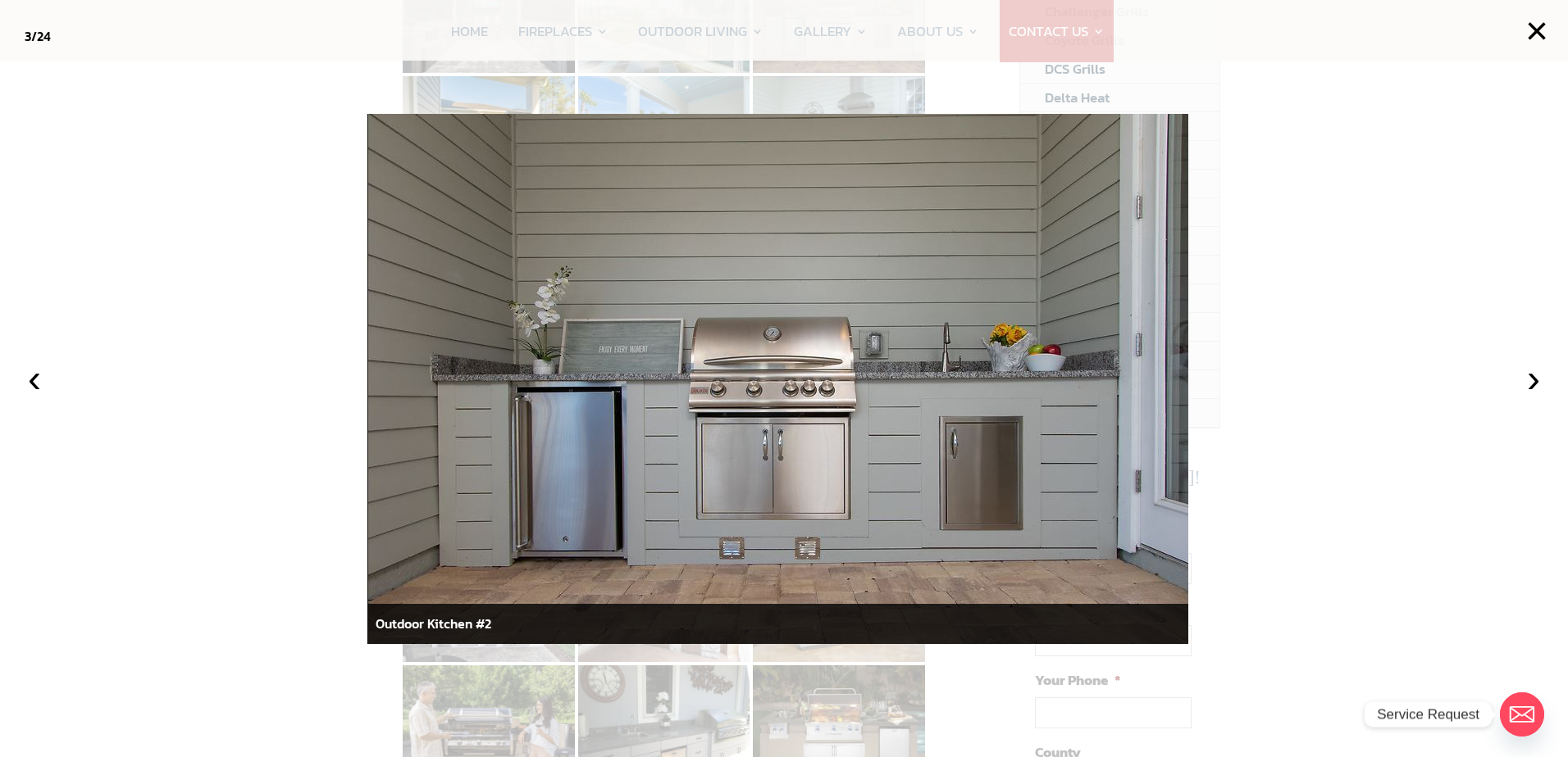
click at [1470, 317] on div at bounding box center [784, 378] width 1568 height 757
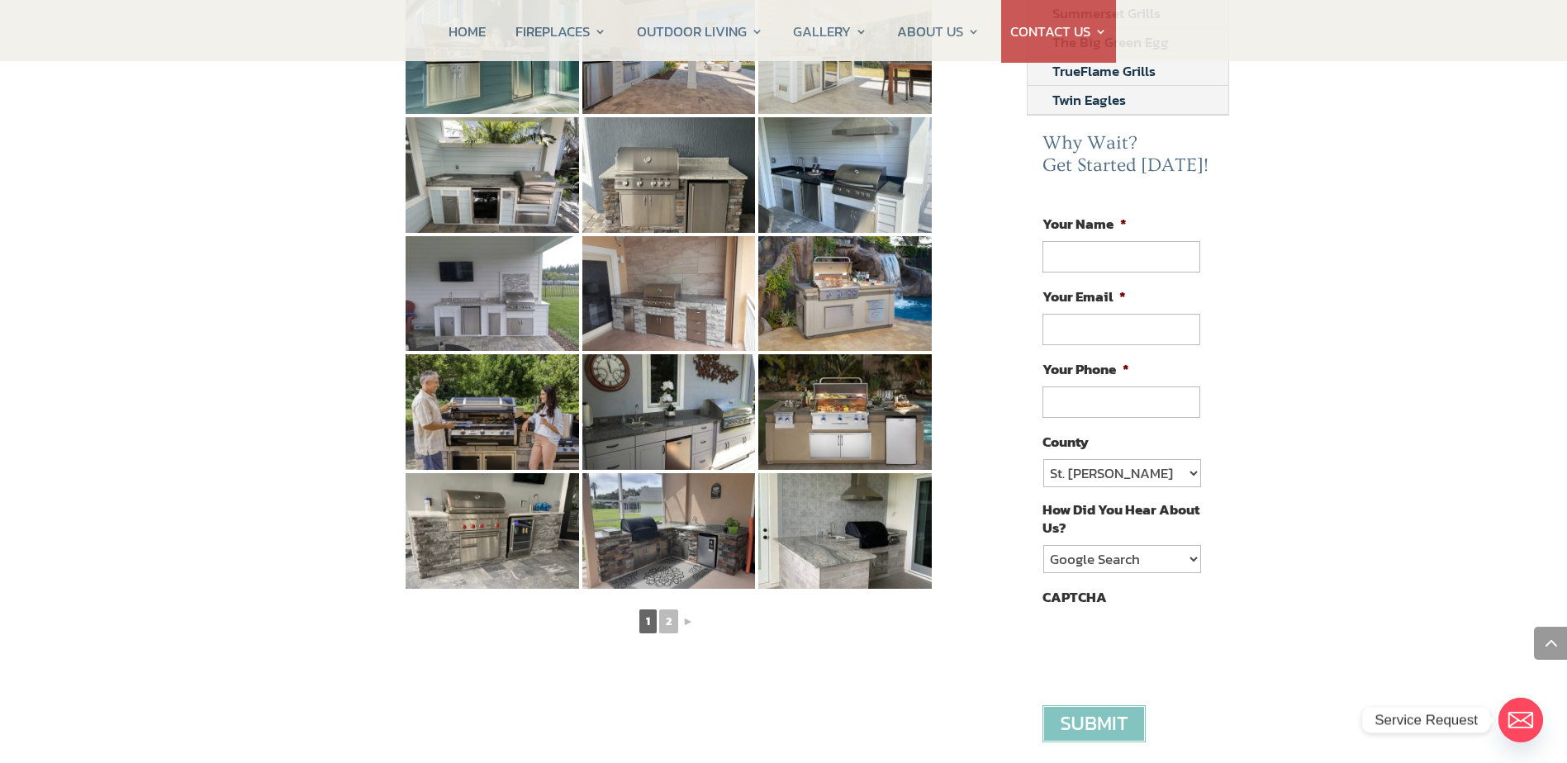
scroll to position [744, 0]
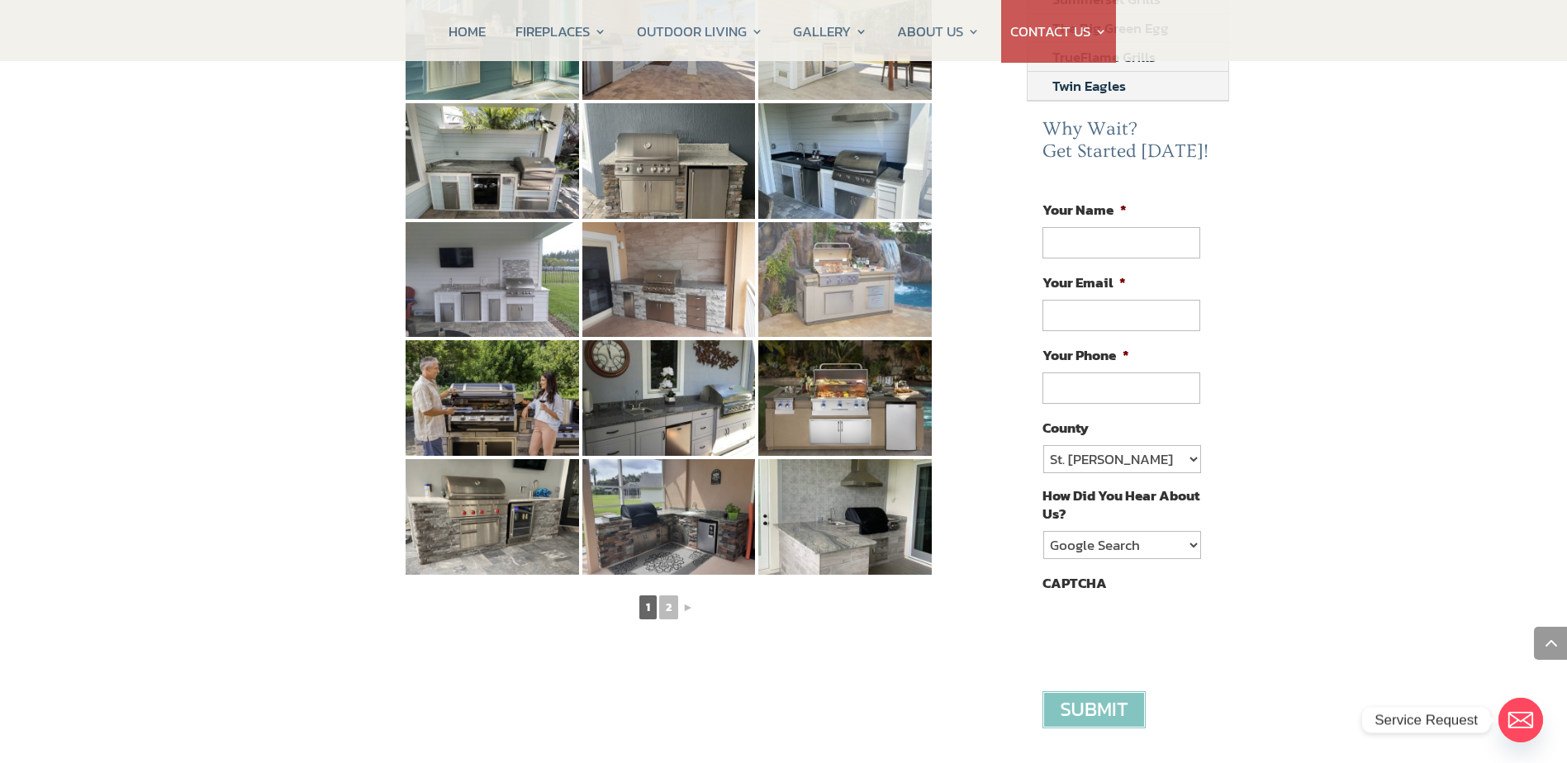
click at [873, 265] on img at bounding box center [846, 280] width 174 height 116
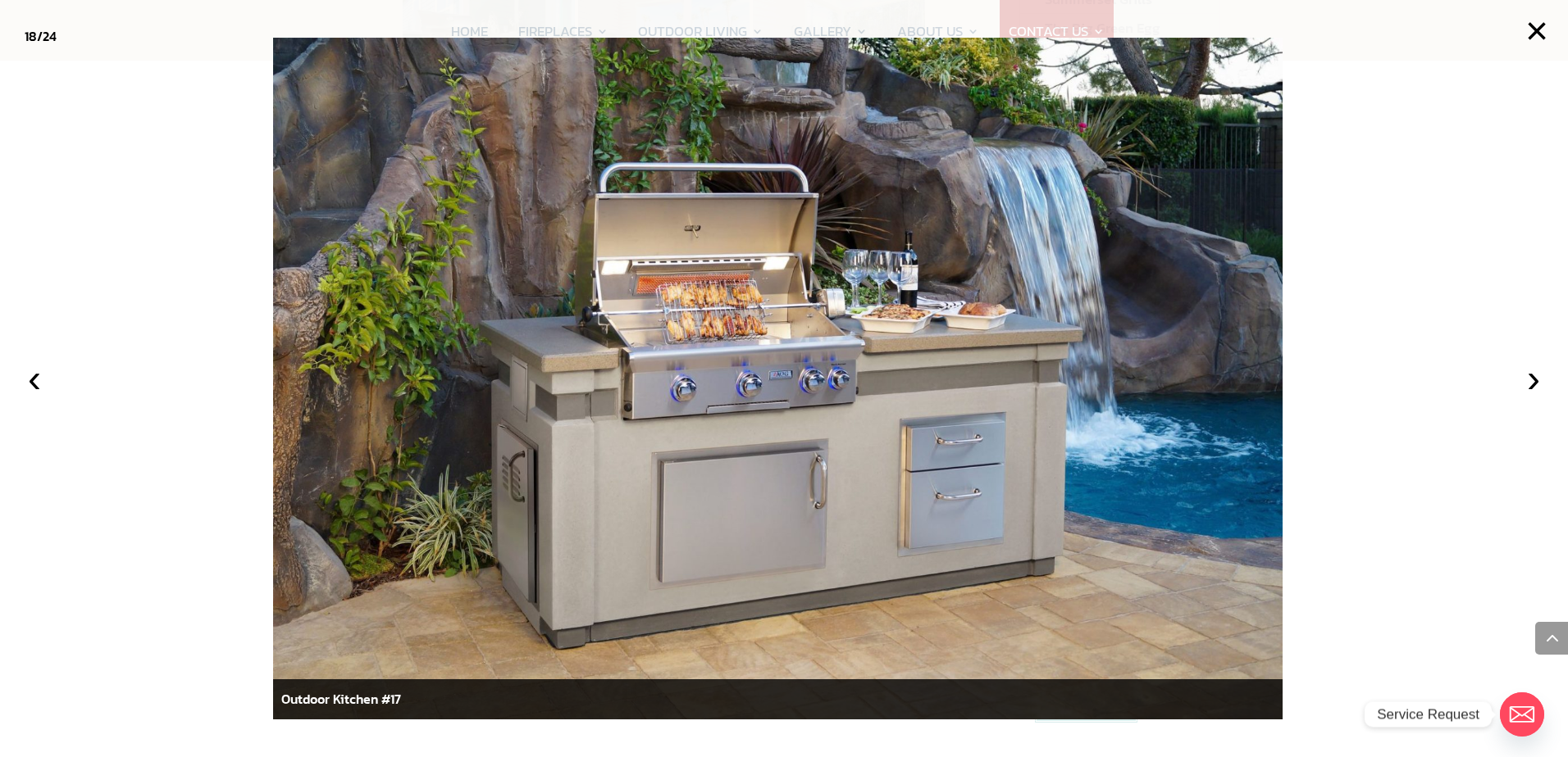
click at [1371, 355] on div at bounding box center [784, 378] width 1568 height 757
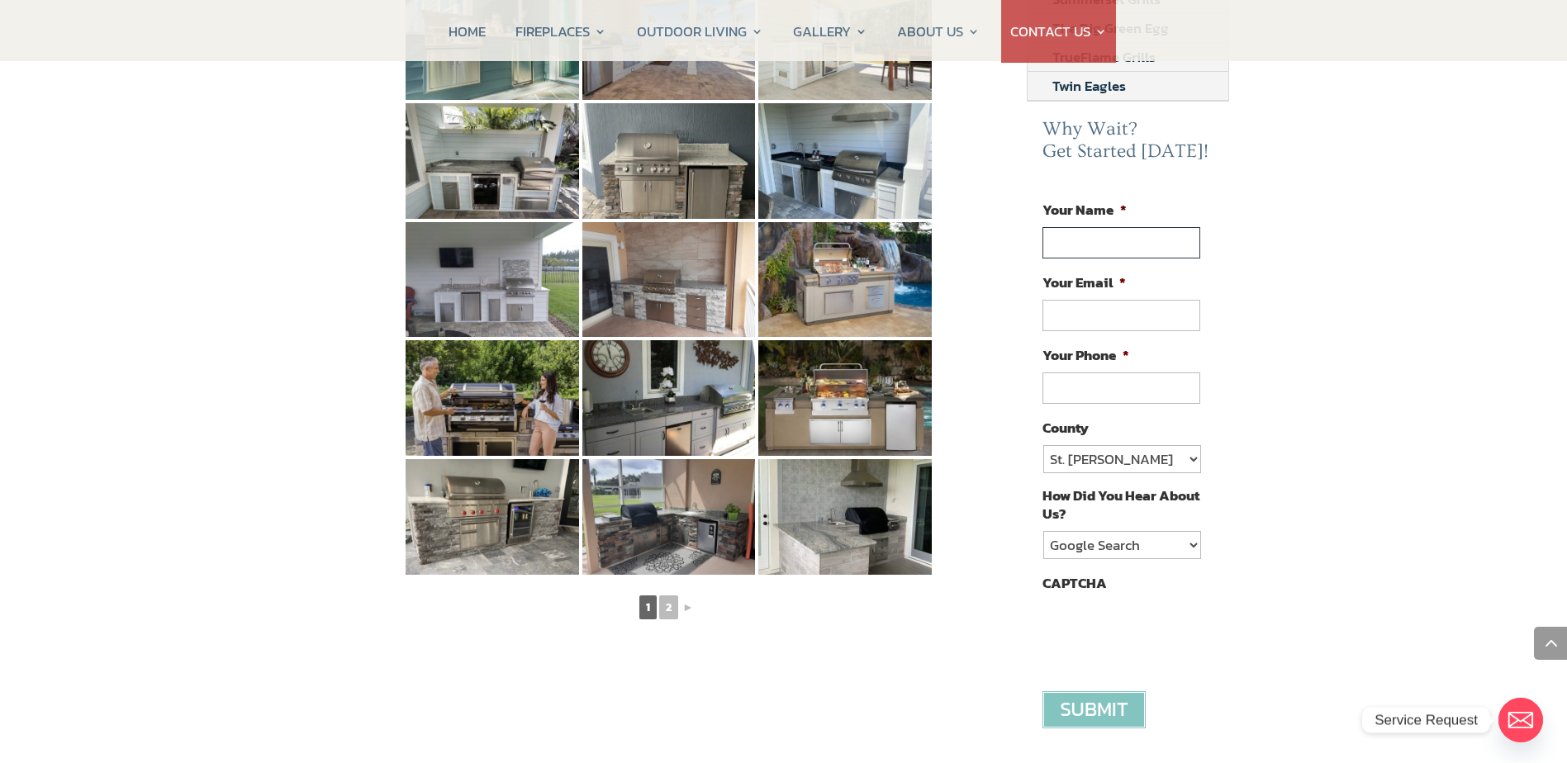
click at [1059, 235] on input "Your Name *" at bounding box center [1121, 242] width 157 height 31
type input "mark w floyd"
type input "floyd.mw@gmail.com"
type input "(812) 455-3753"
click at [1171, 462] on select "St. Johns Clay Volusia Flagler Duval Nassau Other" at bounding box center [1122, 459] width 157 height 28
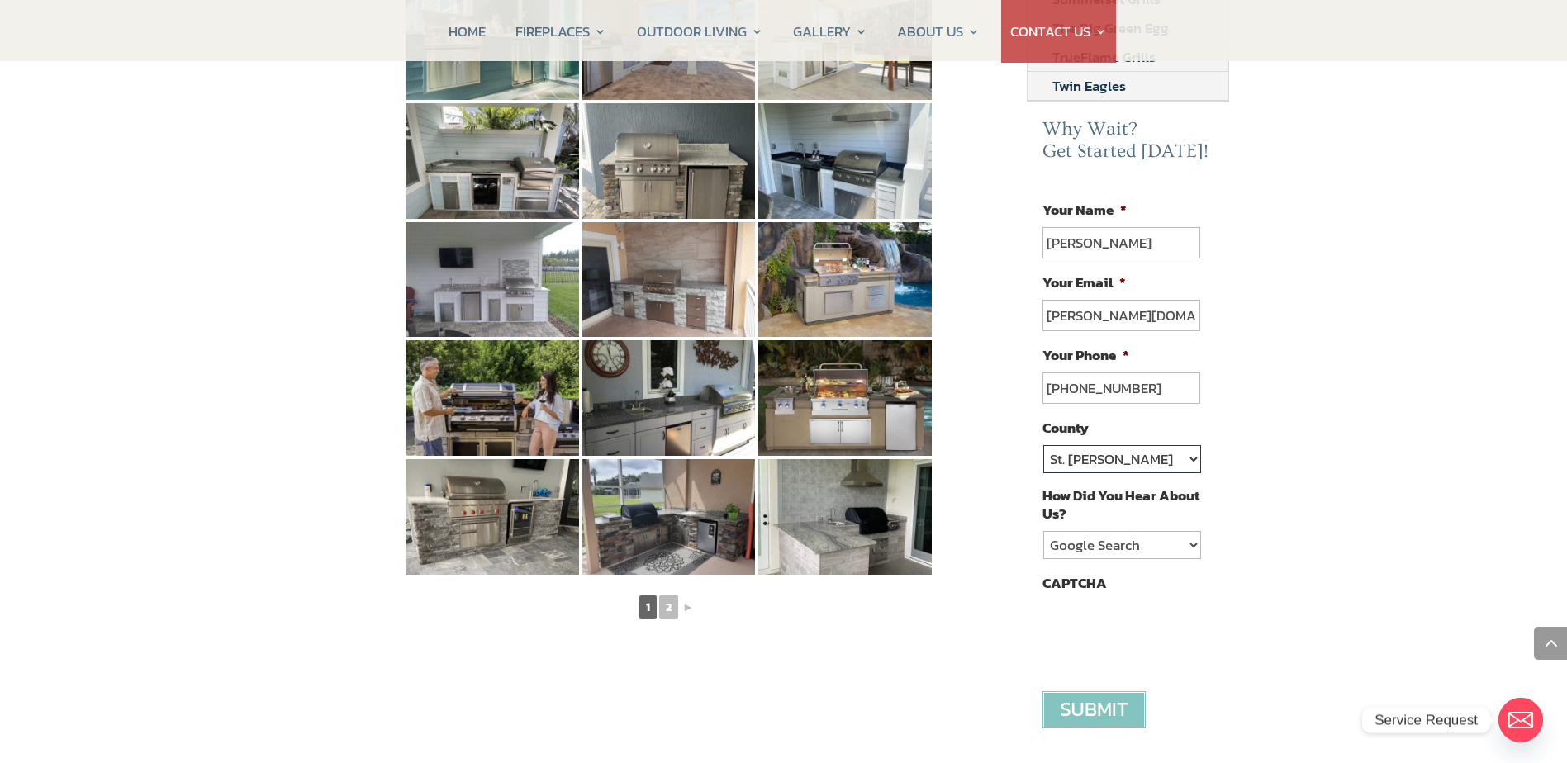
select select "Clay"
click at [1044, 445] on select "St. Johns Clay Volusia Flagler Duval Nassau Other" at bounding box center [1122, 459] width 157 height 28
click at [1158, 545] on select "Google Search Google Ad Referral Magazine Ad Social Media Other" at bounding box center [1122, 545] width 157 height 28
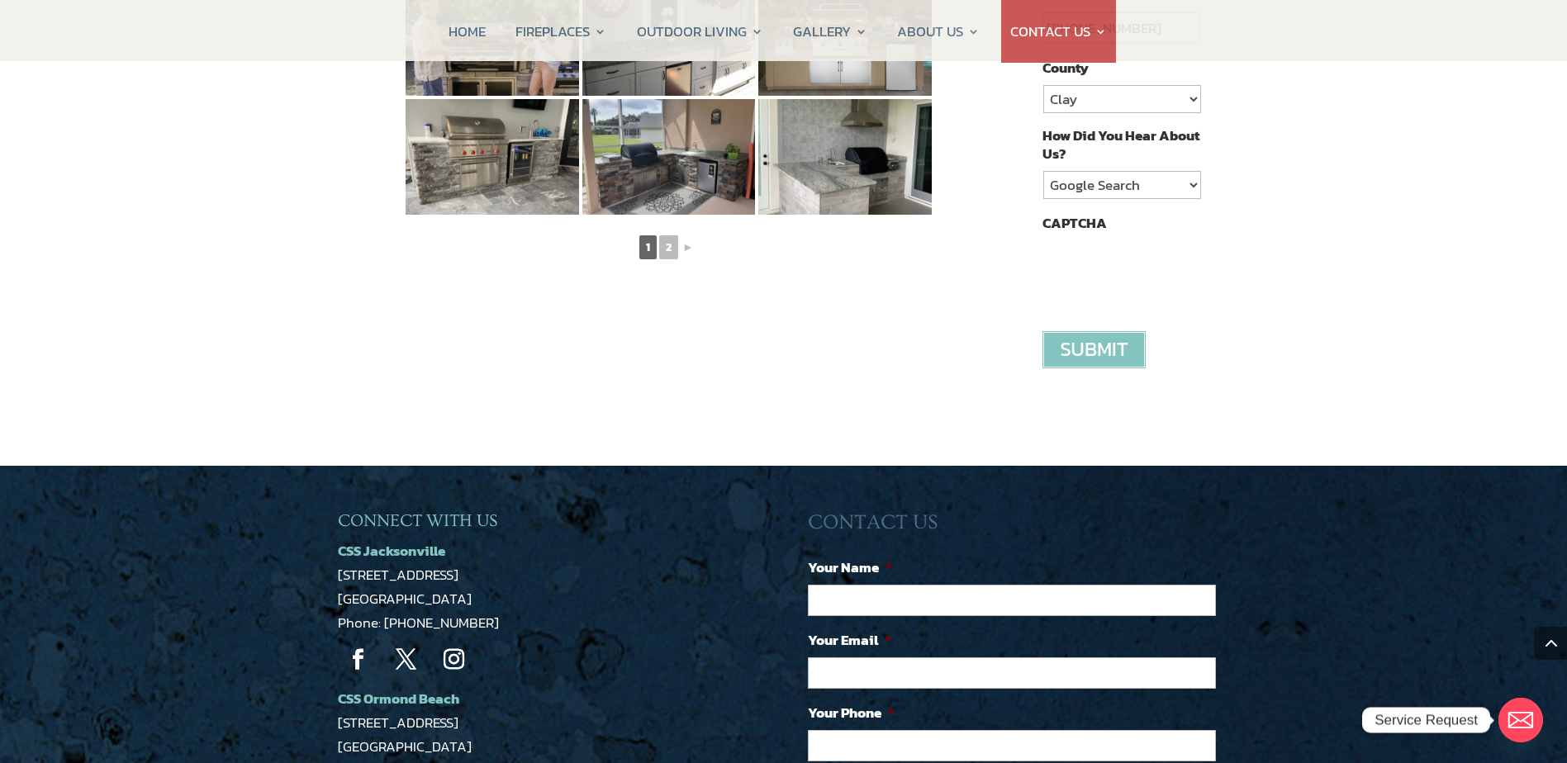
scroll to position [1322, 0]
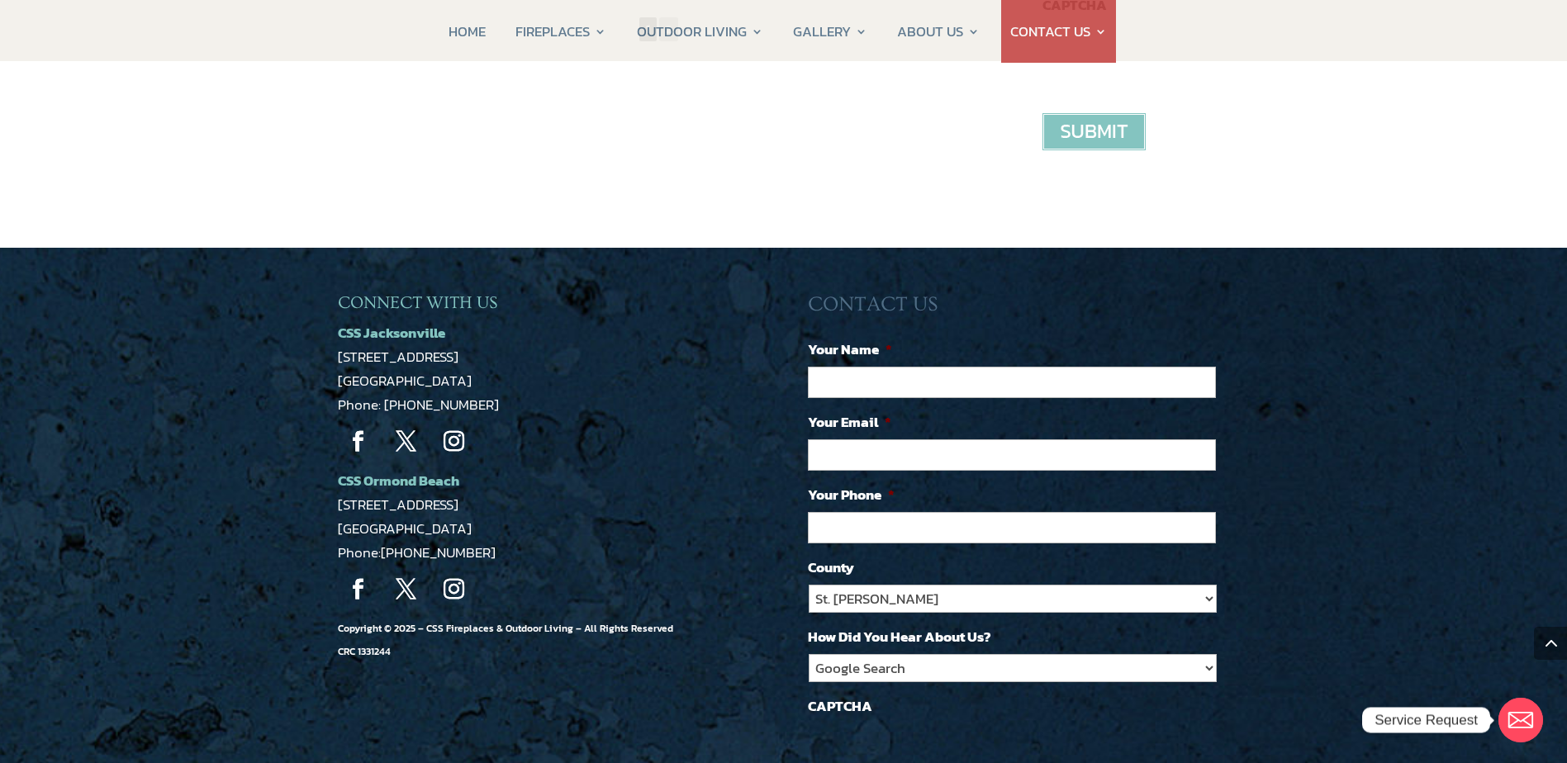
click at [1094, 134] on input "image" at bounding box center [1094, 131] width 103 height 37
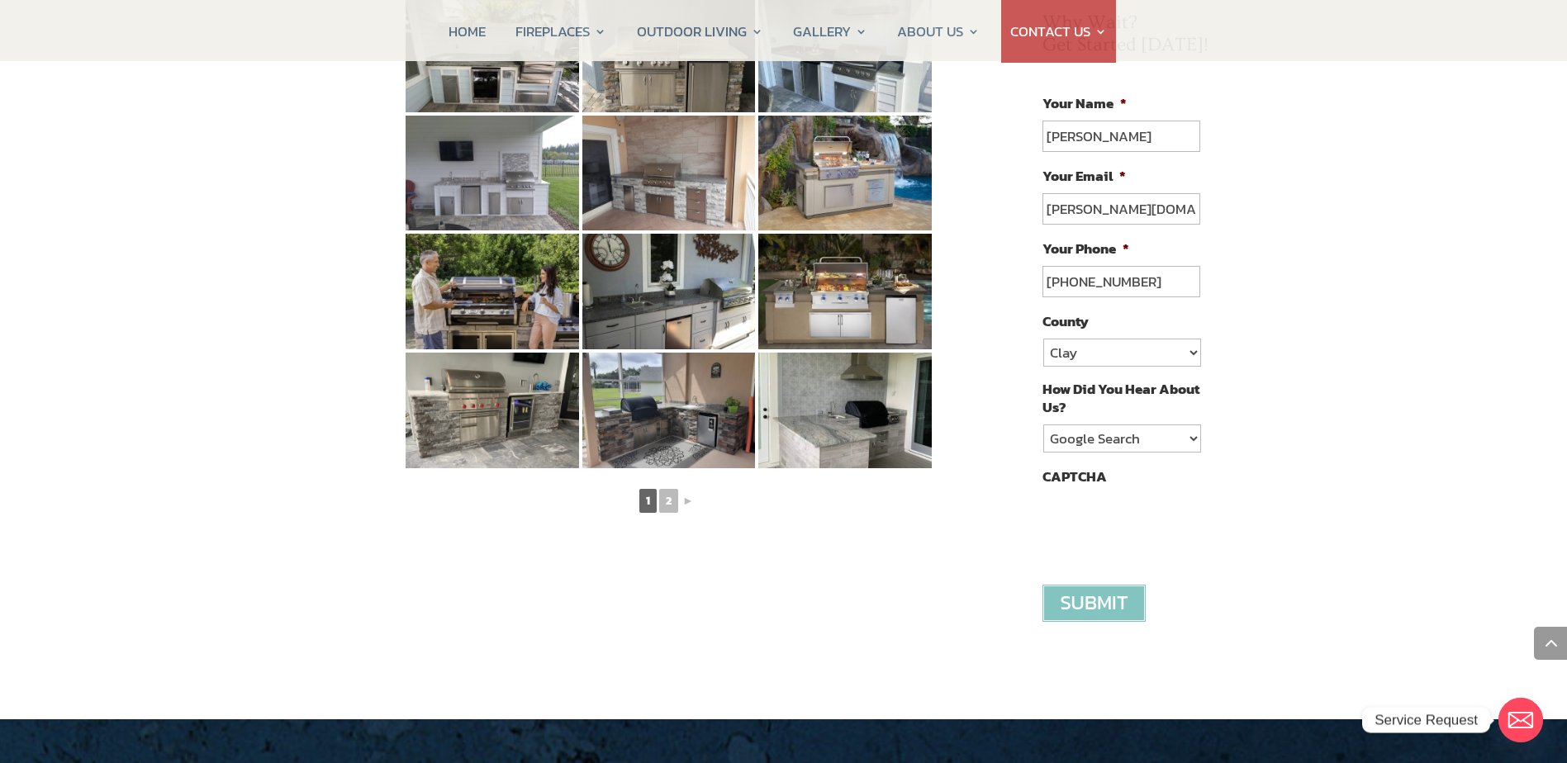
scroll to position [826, 0]
